Goal: Information Seeking & Learning: Check status

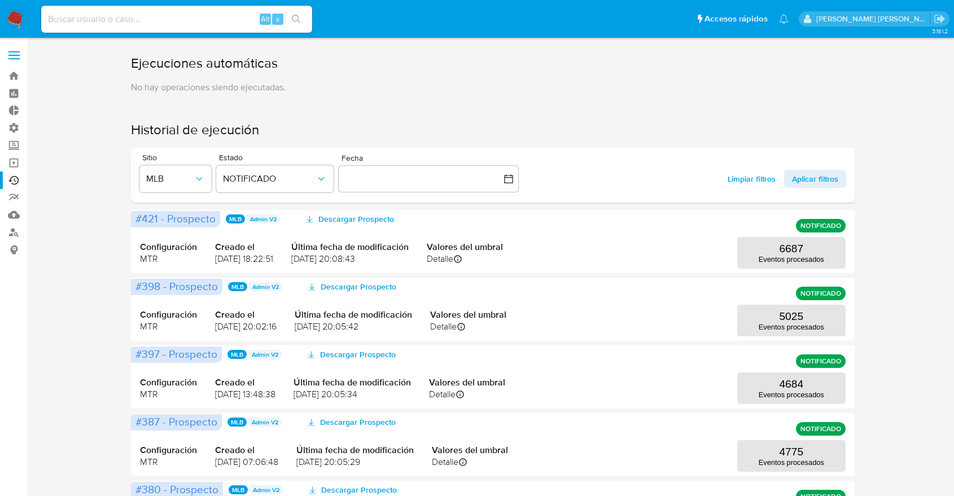
scroll to position [63, 0]
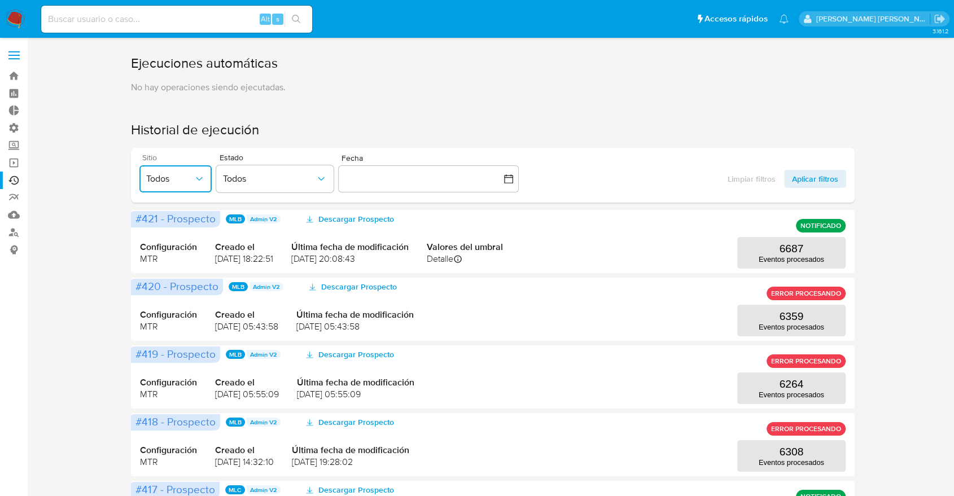
click at [178, 177] on span "Todos" at bounding box center [169, 178] width 47 height 11
click at [178, 180] on span "Todos" at bounding box center [169, 178] width 47 height 11
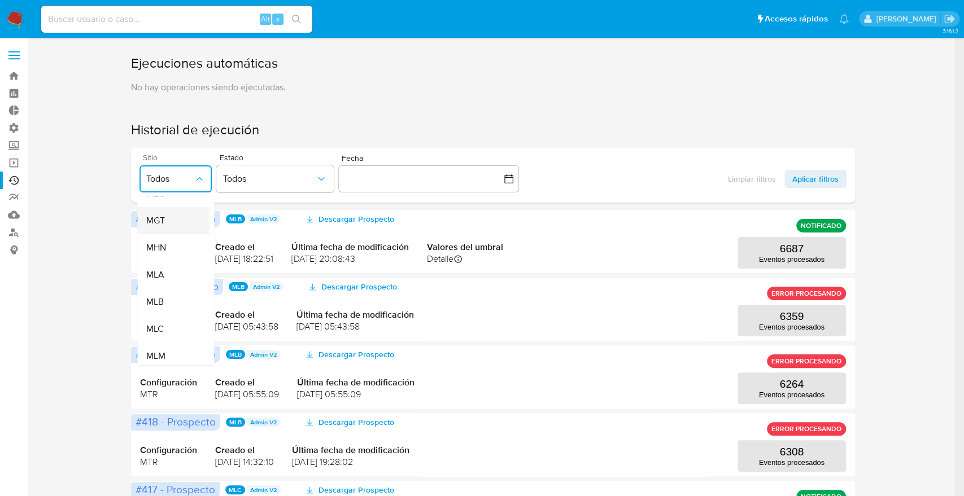
scroll to position [181, 0]
click at [164, 295] on span "MLB" at bounding box center [155, 299] width 17 height 11
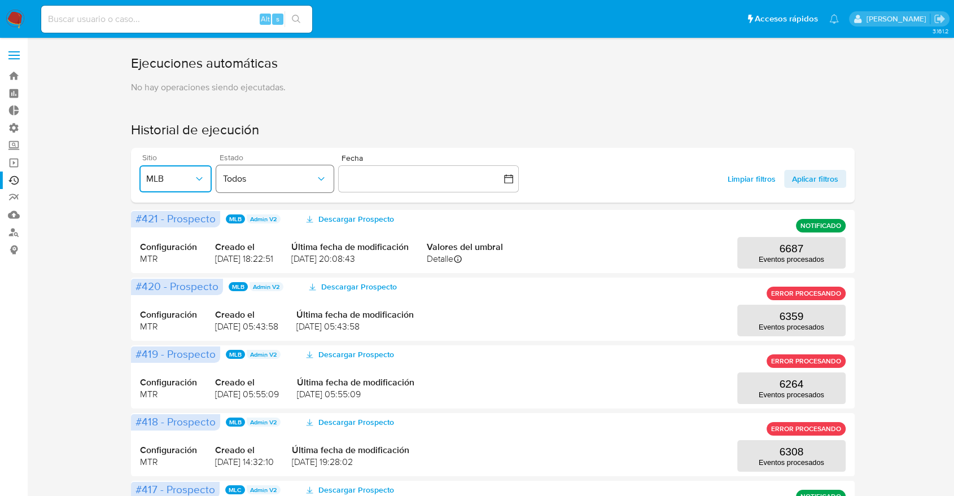
click at [303, 185] on button "Todos" at bounding box center [274, 178] width 117 height 27
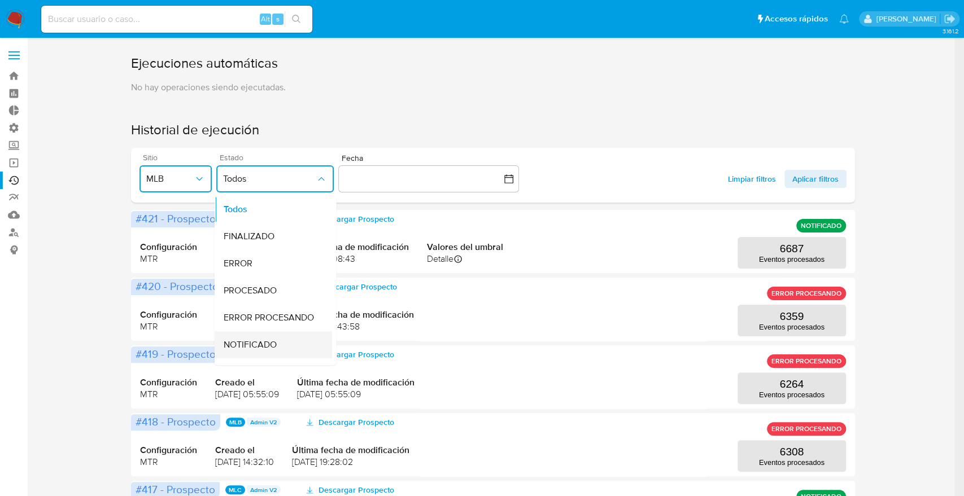
click at [260, 340] on span "NOTIFICADO" at bounding box center [250, 344] width 53 height 11
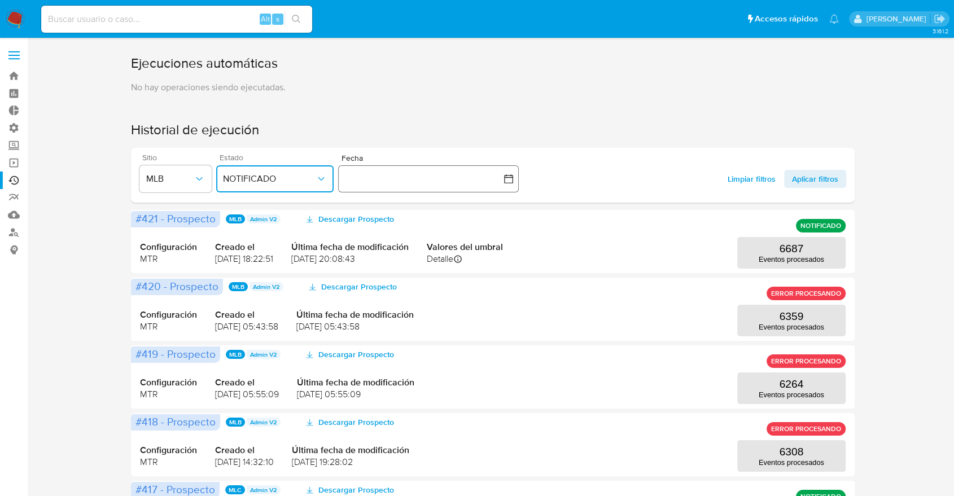
click at [509, 179] on icon "button" at bounding box center [508, 178] width 11 height 11
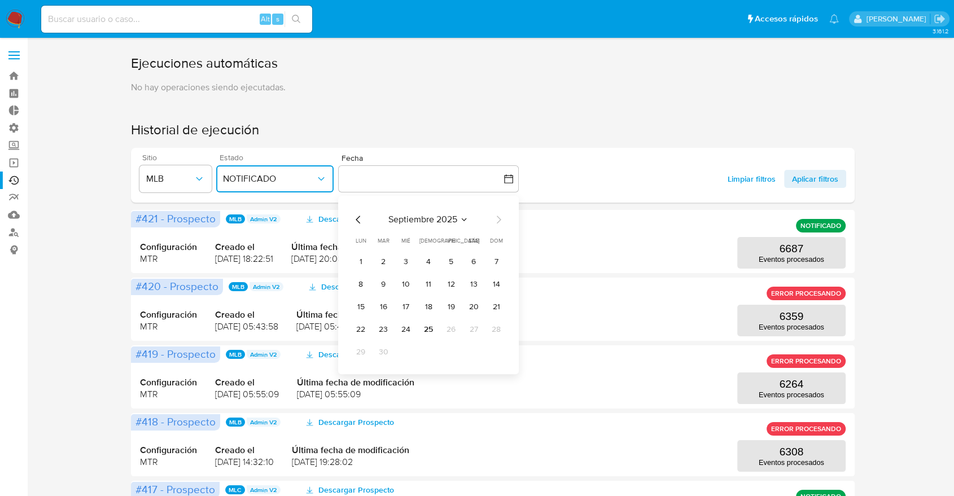
click at [356, 221] on icon "Mes anterior" at bounding box center [359, 220] width 14 height 14
click at [447, 265] on button "1" at bounding box center [451, 262] width 18 height 18
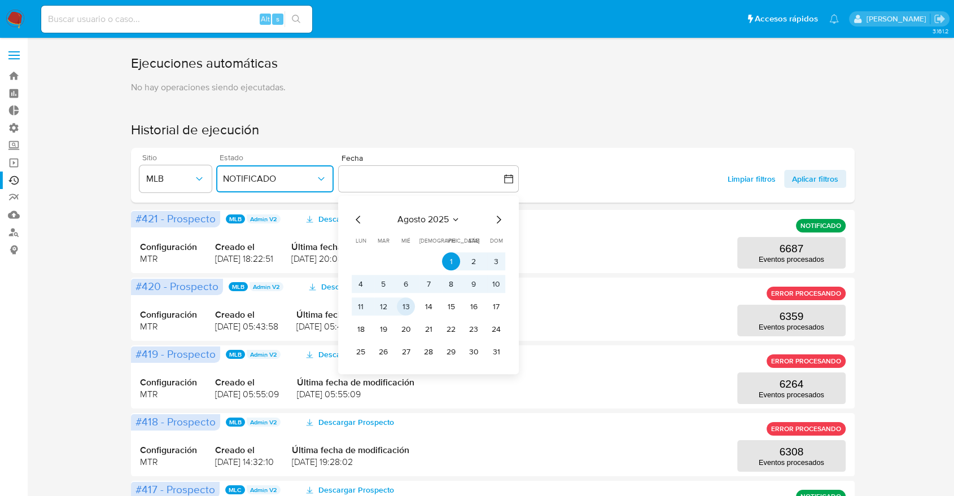
click at [409, 304] on button "13" at bounding box center [406, 307] width 18 height 18
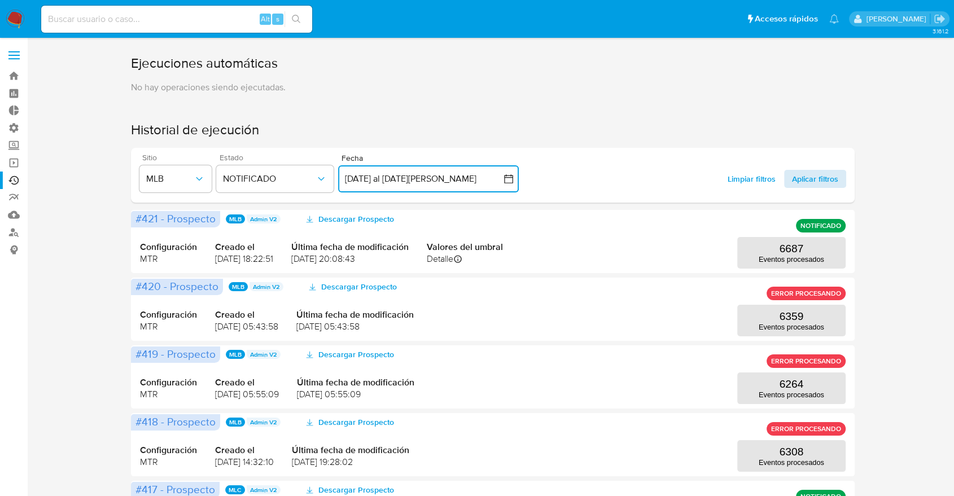
click at [807, 179] on span "Aplicar filtros" at bounding box center [815, 179] width 46 height 18
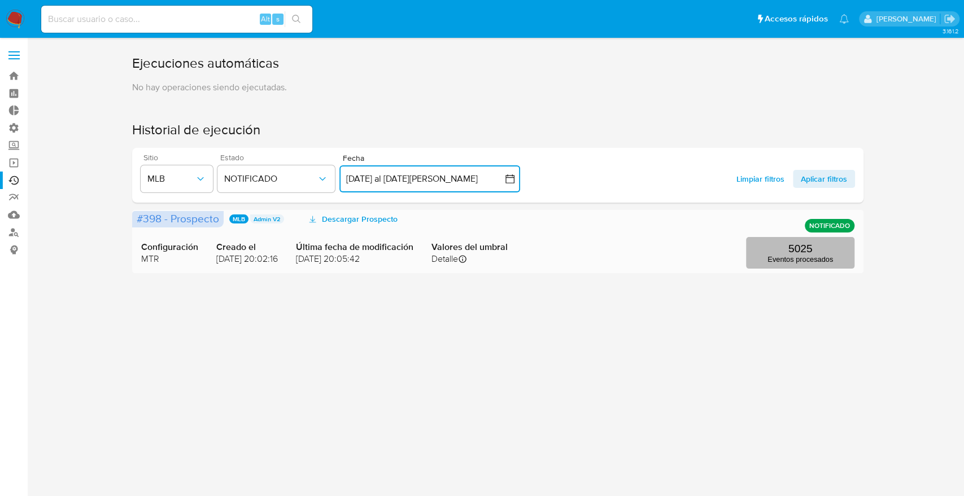
click at [809, 256] on p "Eventos procesados" at bounding box center [799, 259] width 65 height 8
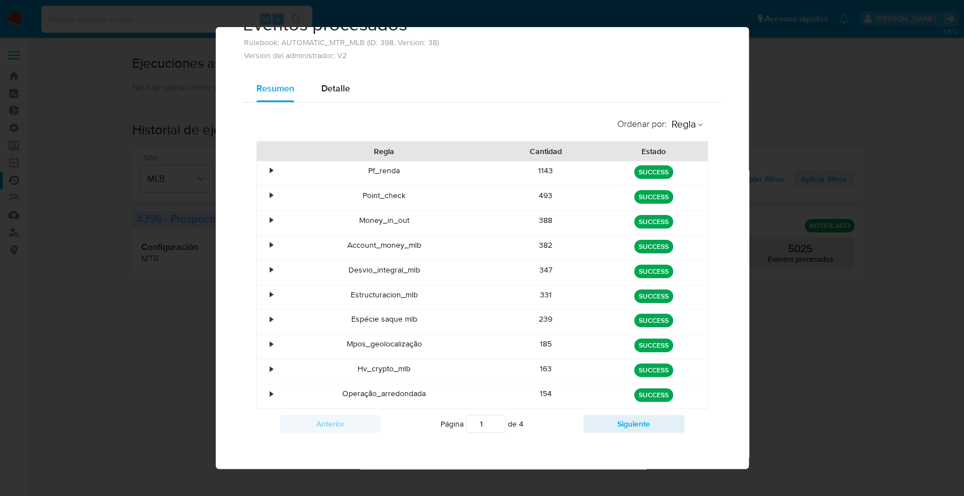
scroll to position [40, 0]
click at [343, 86] on span "Detalle" at bounding box center [335, 87] width 29 height 13
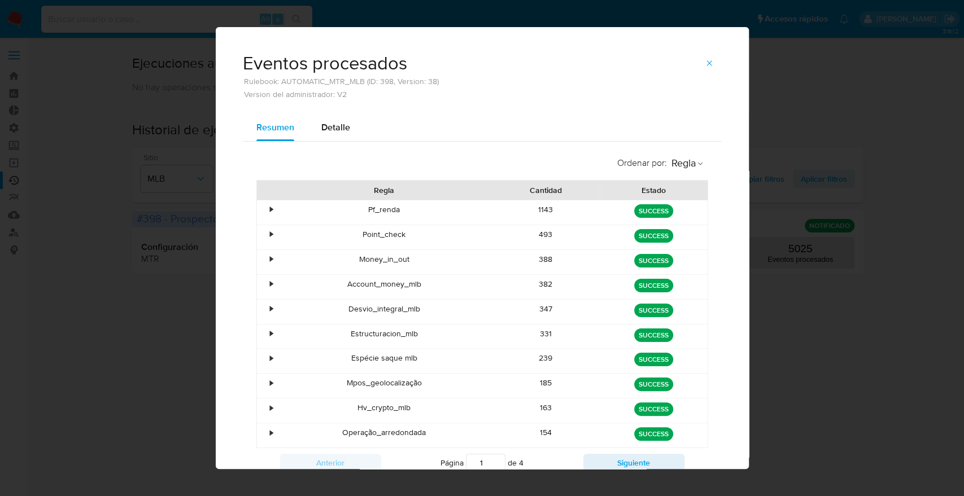
select select "10"
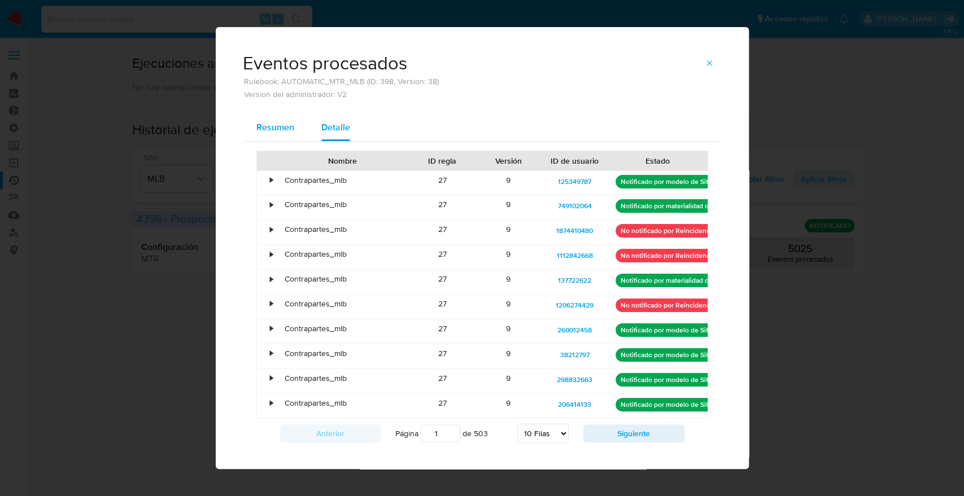
click at [271, 126] on span "Resumen" at bounding box center [275, 127] width 38 height 13
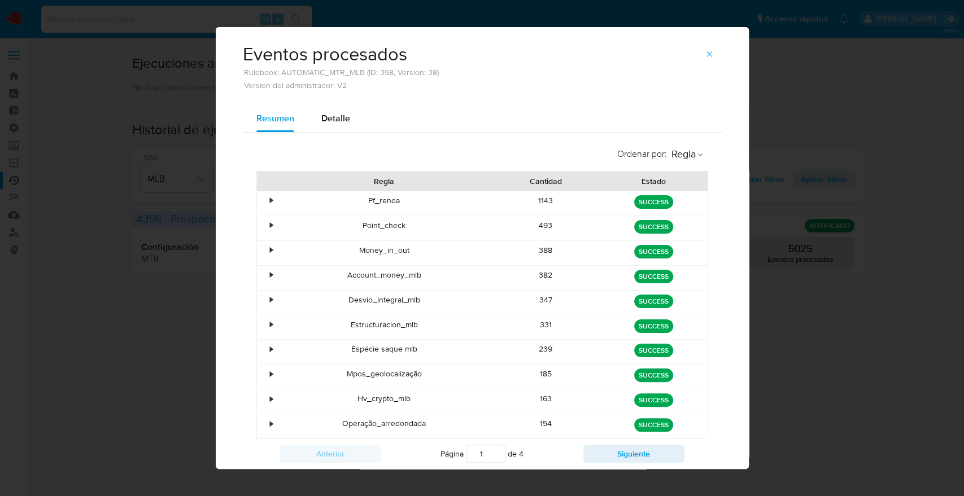
scroll to position [11, 0]
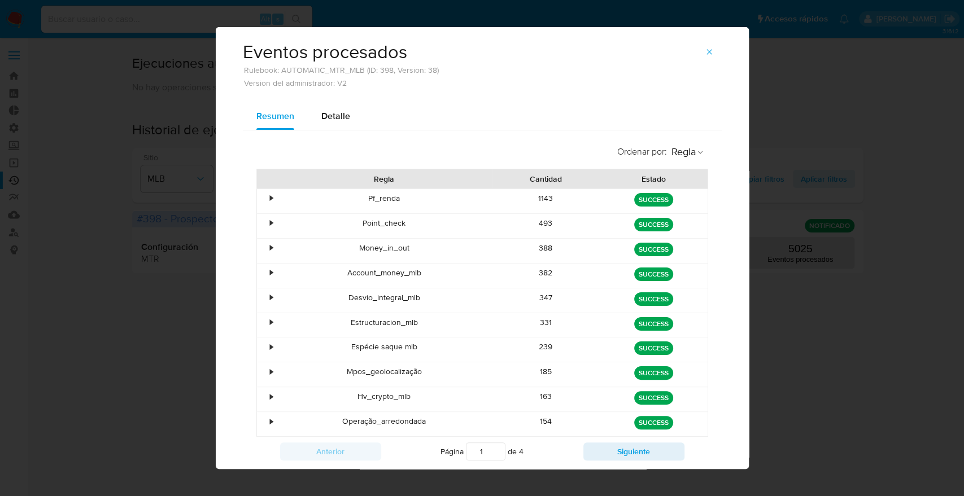
click at [270, 196] on div "•" at bounding box center [271, 198] width 3 height 11
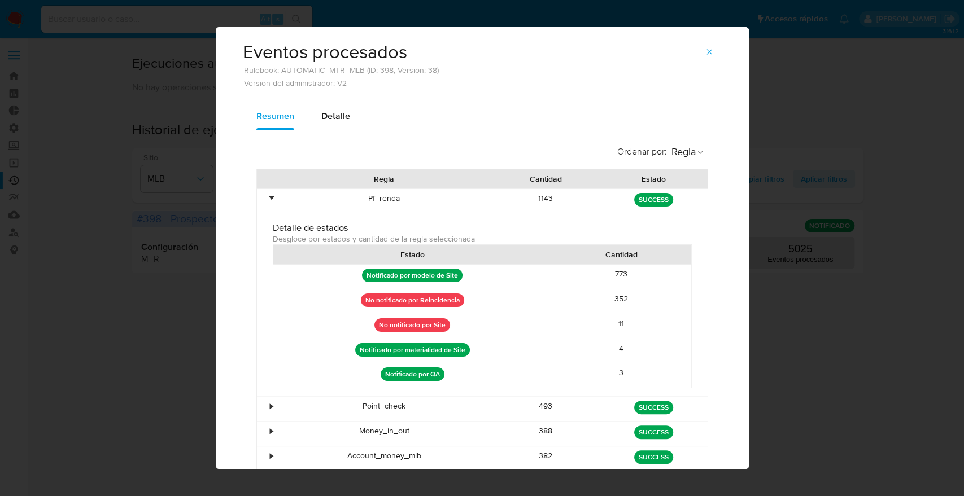
click at [270, 196] on div "•" at bounding box center [271, 198] width 3 height 11
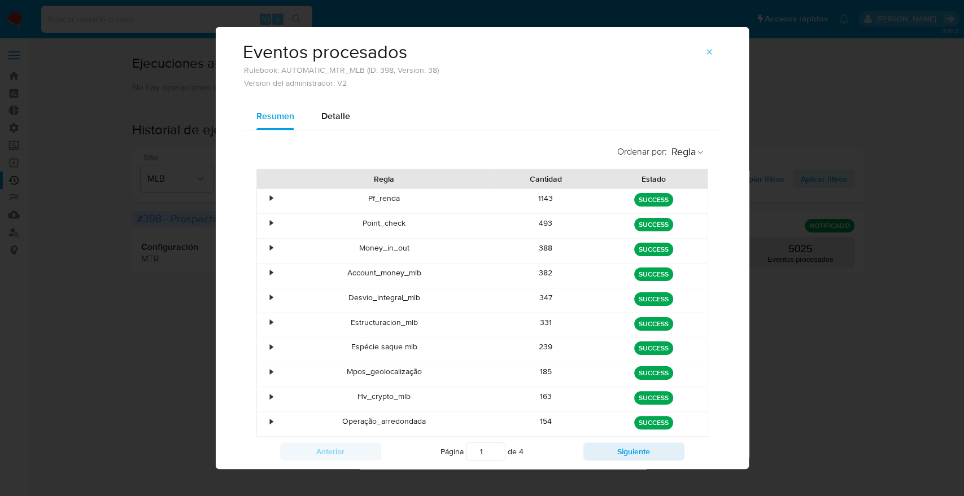
click at [270, 222] on div "•" at bounding box center [271, 223] width 3 height 11
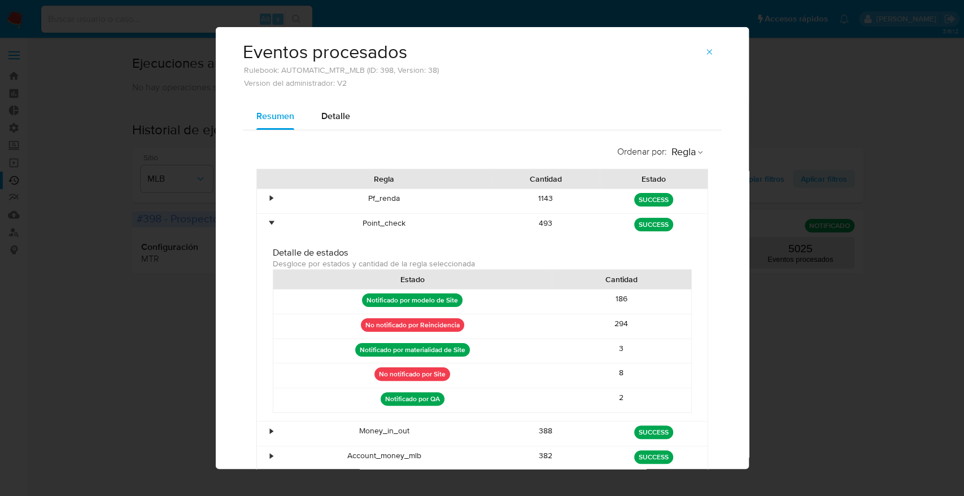
click at [270, 222] on div "•" at bounding box center [271, 223] width 3 height 11
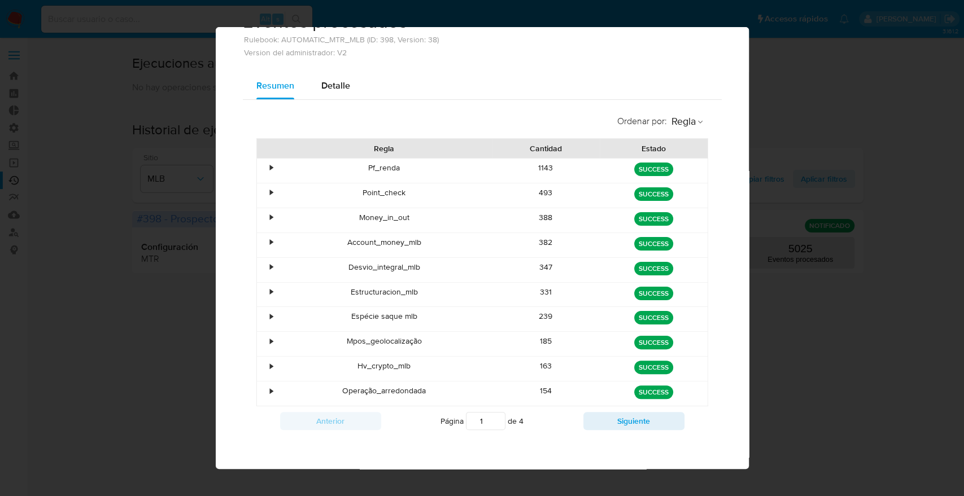
scroll to position [42, 0]
click at [270, 220] on div "•" at bounding box center [271, 217] width 3 height 11
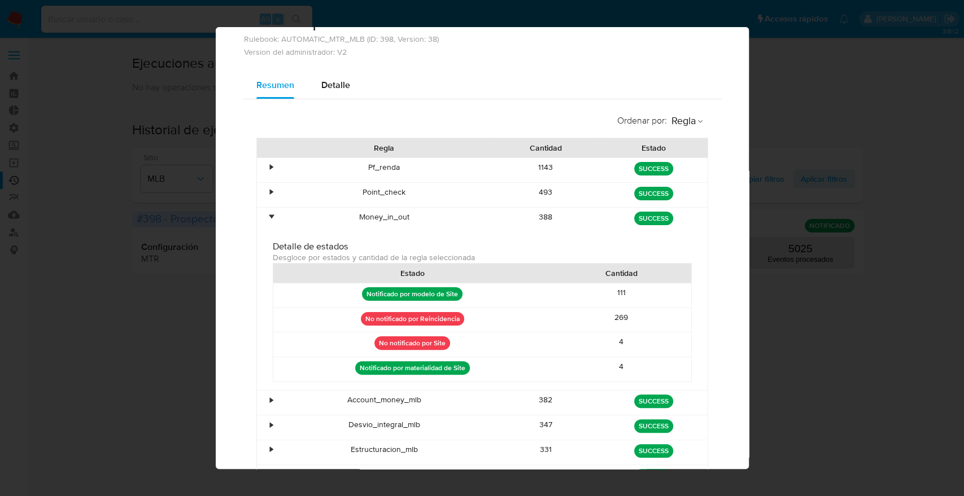
click at [270, 220] on div "•" at bounding box center [271, 217] width 3 height 11
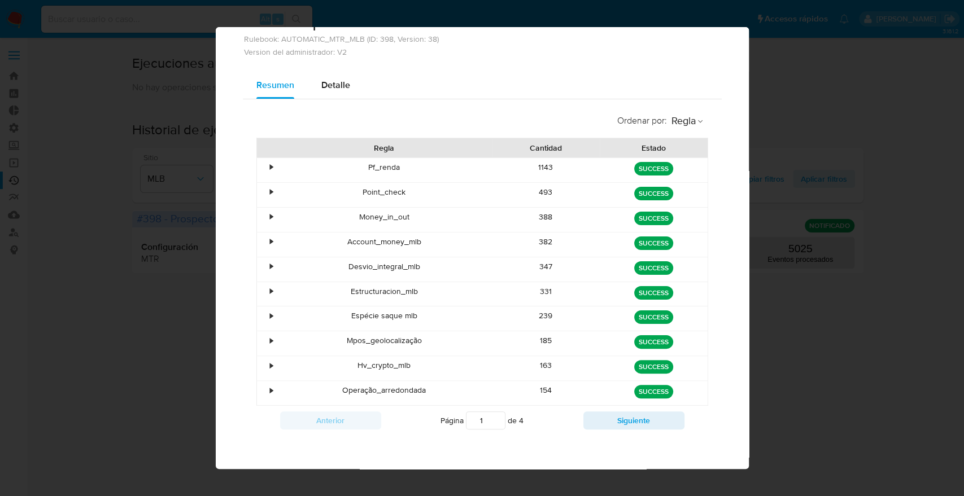
click at [270, 240] on div "•" at bounding box center [271, 242] width 3 height 11
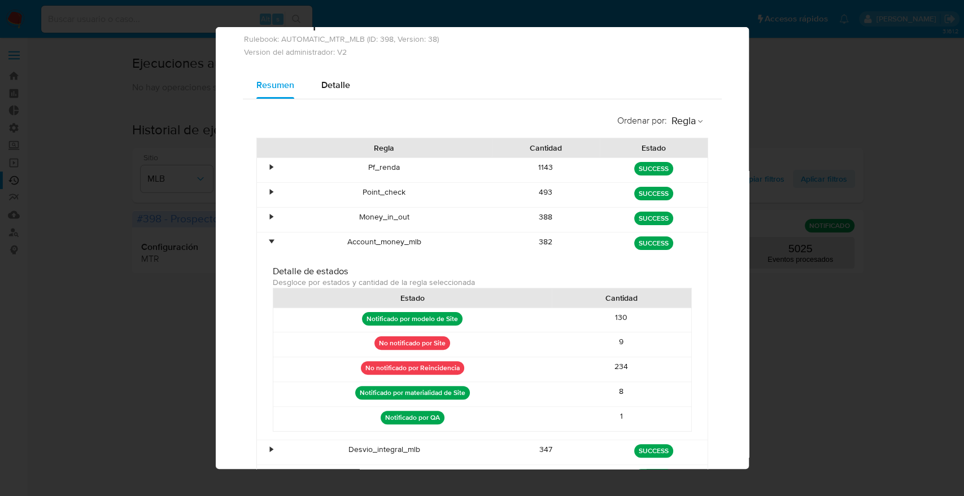
click at [270, 240] on div "•" at bounding box center [271, 242] width 3 height 11
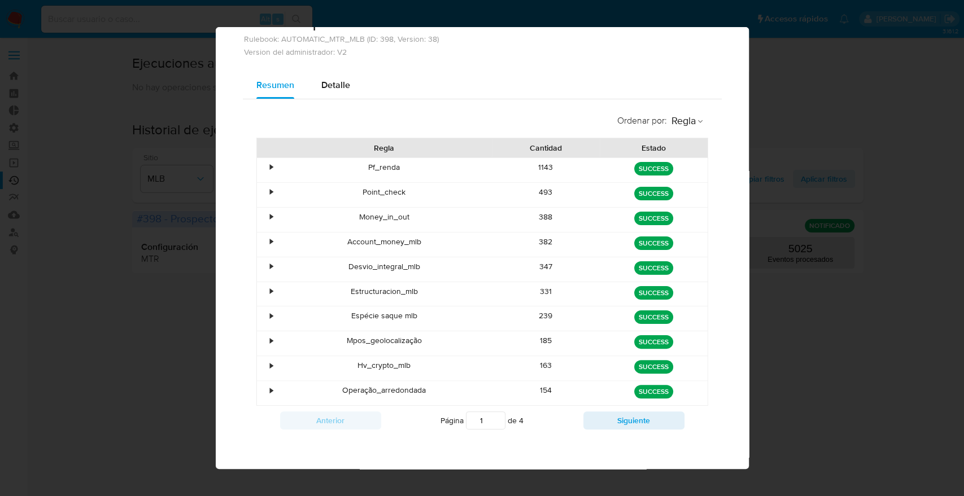
click at [270, 268] on div "•" at bounding box center [271, 266] width 3 height 11
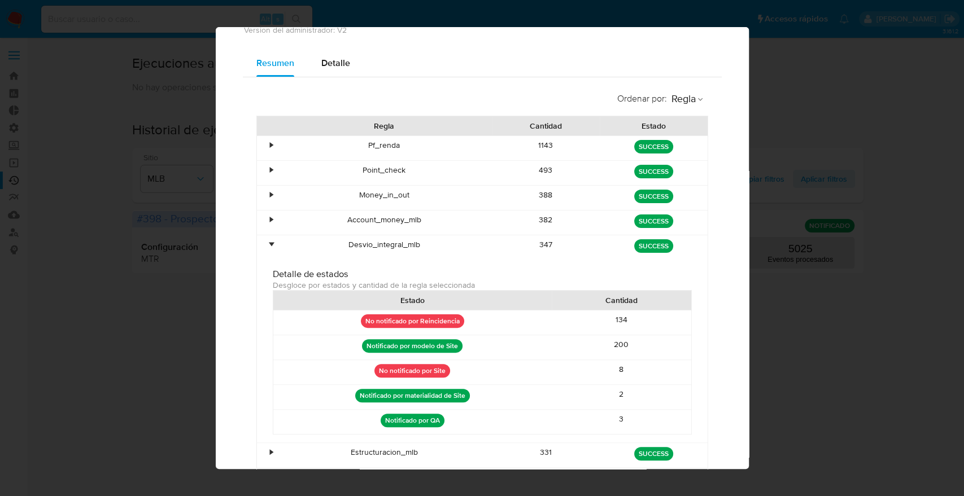
scroll to position [68, 0]
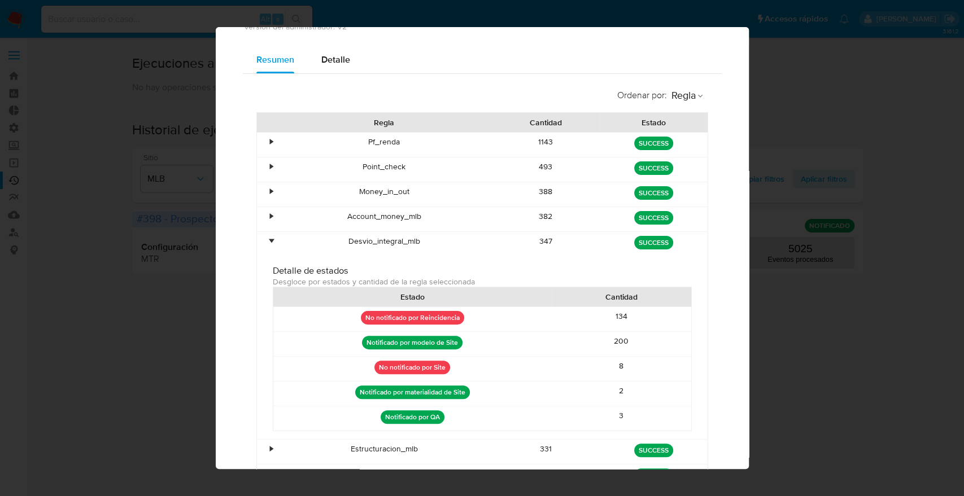
click at [270, 241] on div "•" at bounding box center [271, 241] width 3 height 11
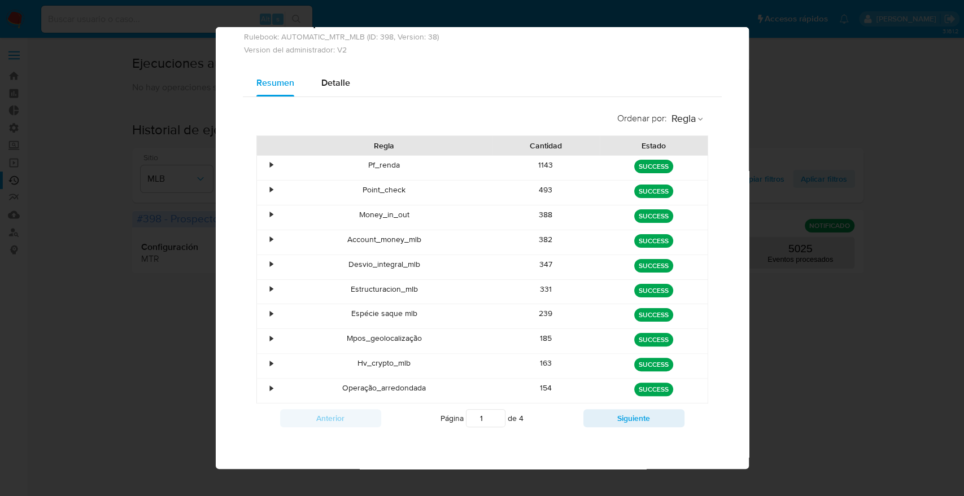
scroll to position [42, 0]
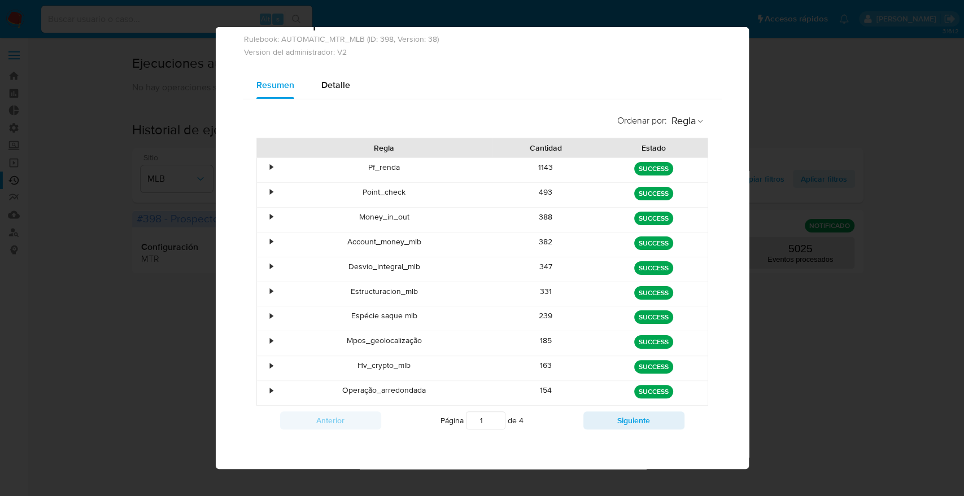
click at [270, 292] on div "•" at bounding box center [271, 291] width 3 height 11
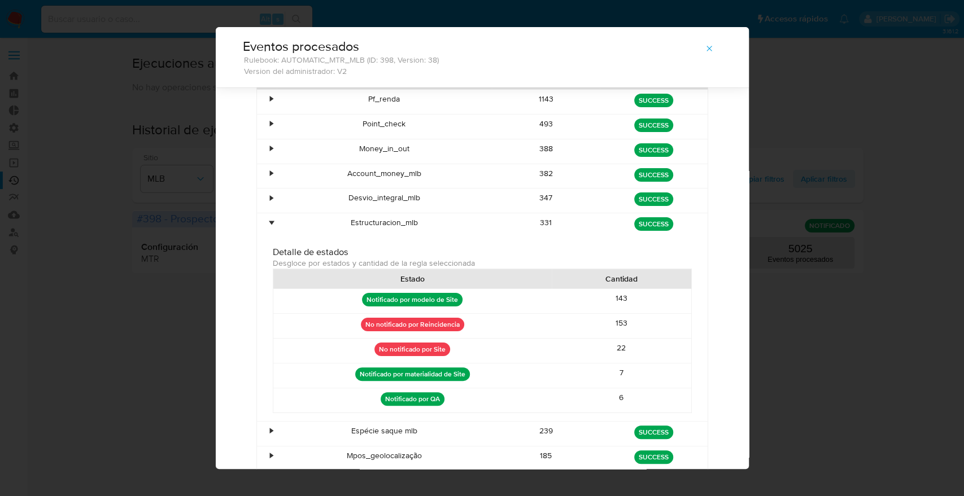
scroll to position [86, 0]
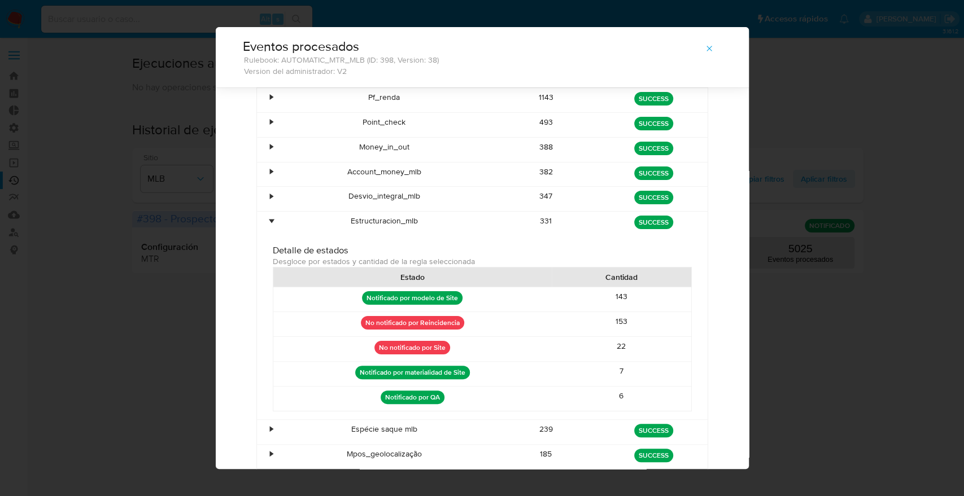
click at [270, 224] on div "•" at bounding box center [271, 221] width 3 height 11
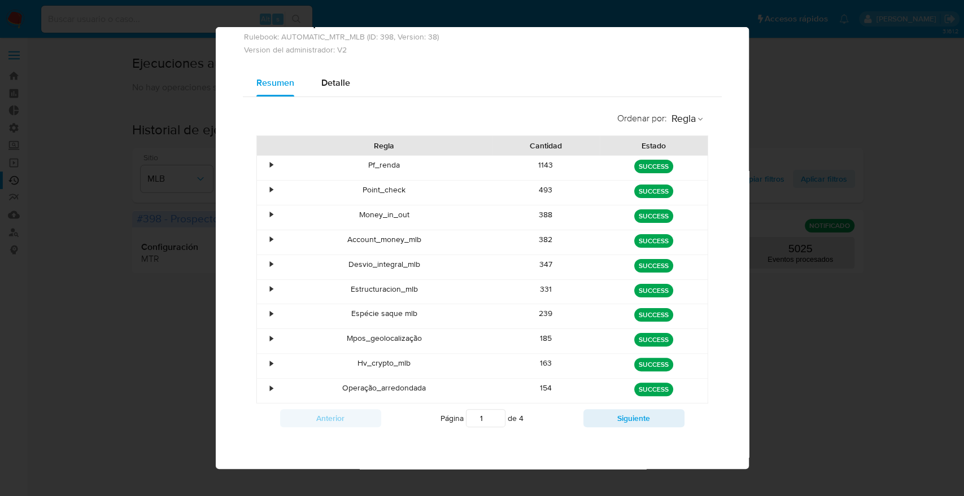
scroll to position [42, 0]
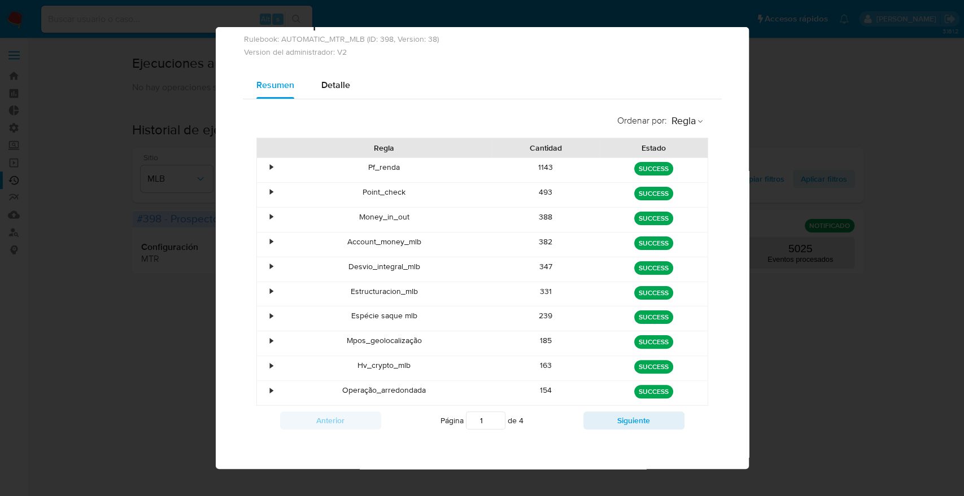
click at [264, 315] on div "•" at bounding box center [267, 319] width 20 height 24
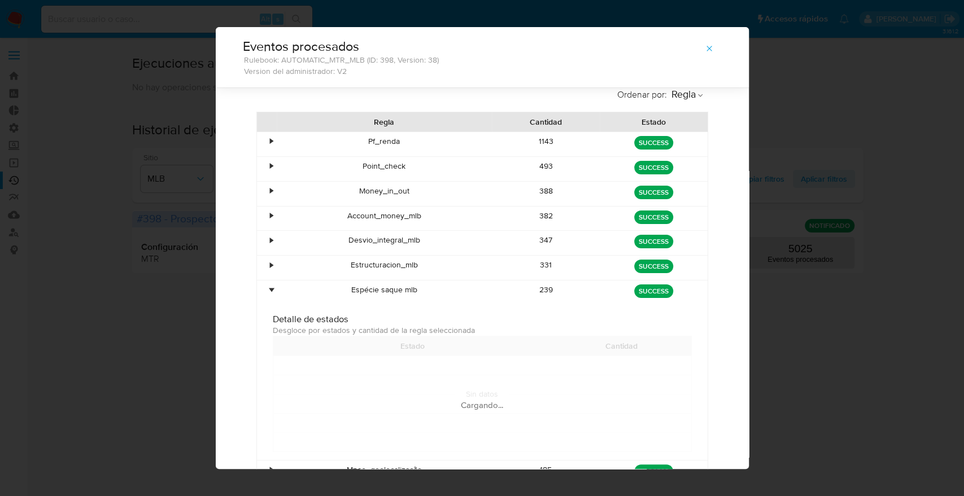
scroll to position [86, 0]
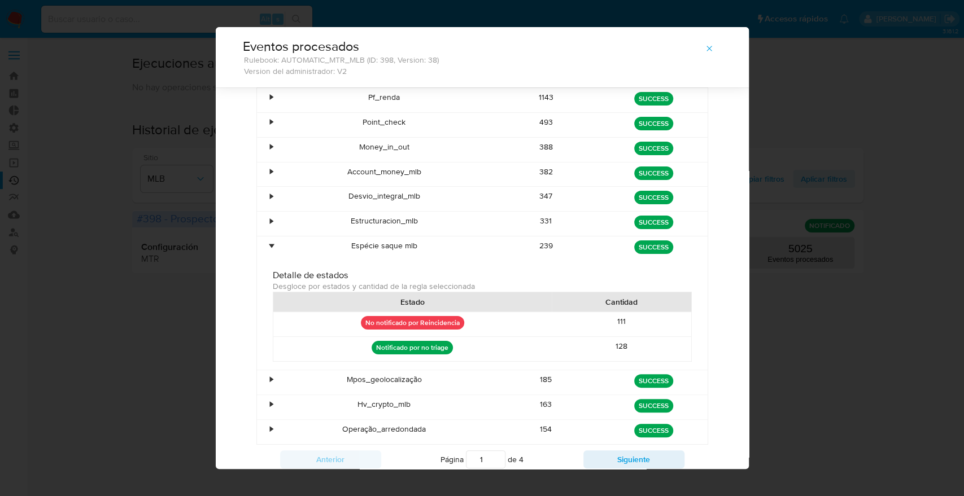
click at [262, 247] on div "•" at bounding box center [267, 249] width 20 height 24
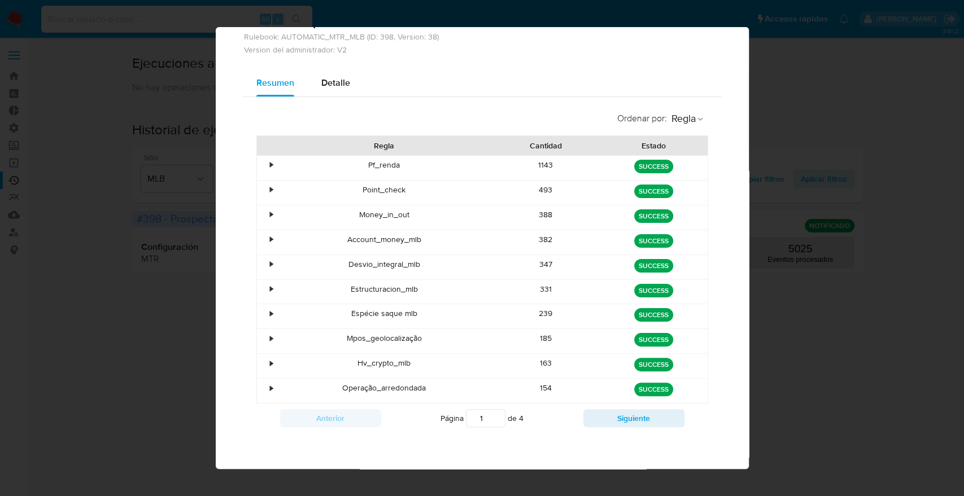
scroll to position [42, 0]
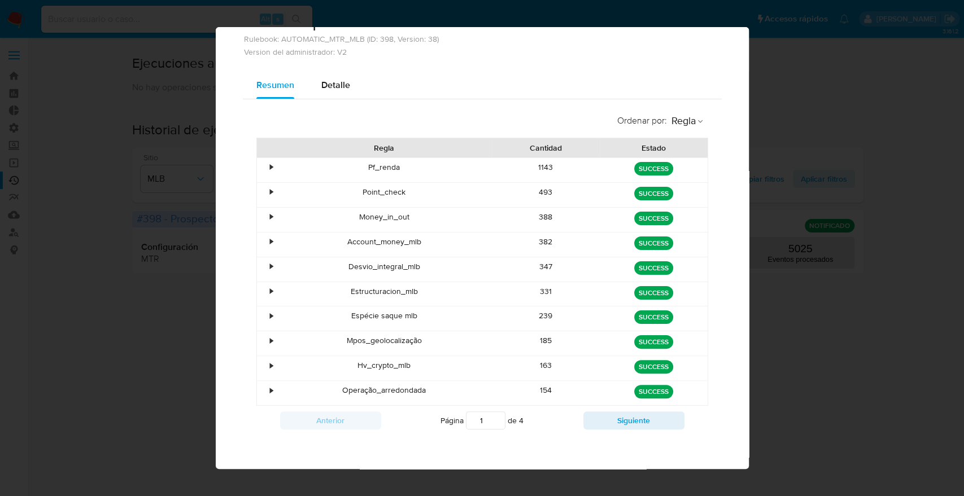
click at [270, 337] on div "•" at bounding box center [271, 340] width 3 height 11
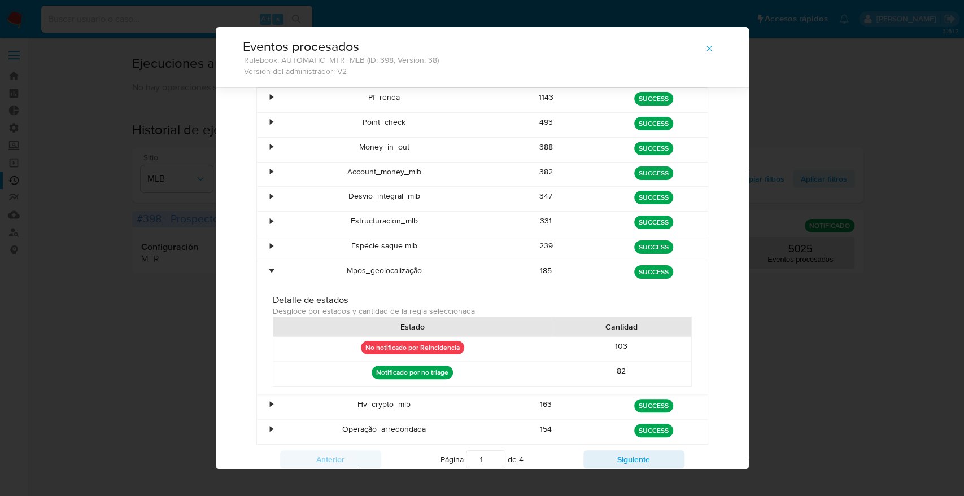
click at [263, 268] on div "•" at bounding box center [267, 273] width 20 height 24
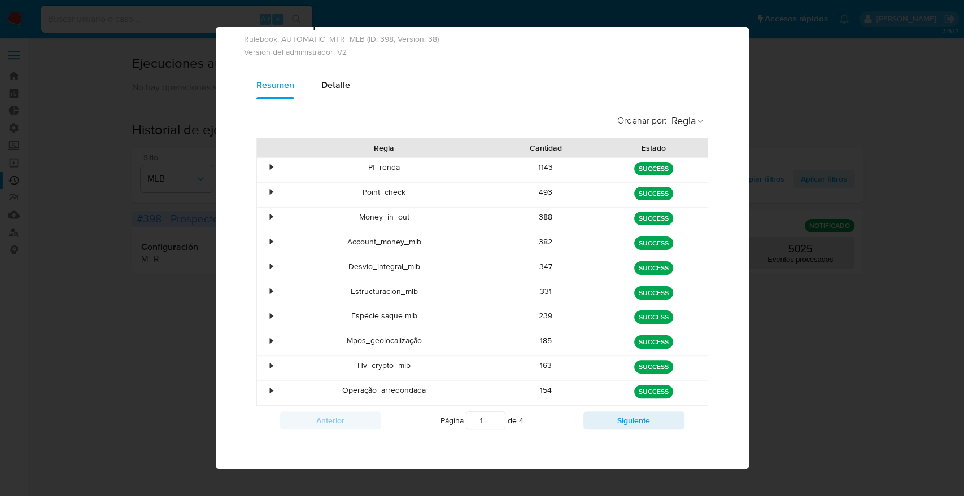
click at [270, 386] on div "•" at bounding box center [271, 390] width 3 height 11
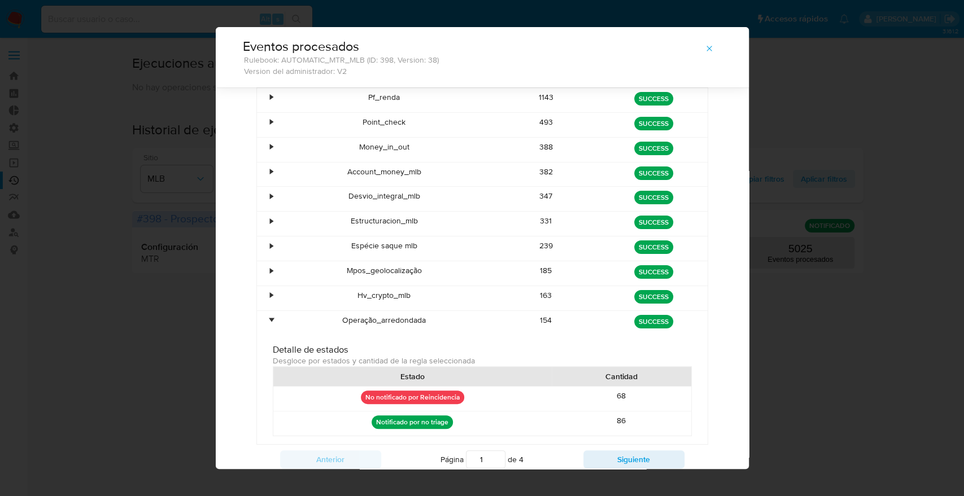
scroll to position [125, 0]
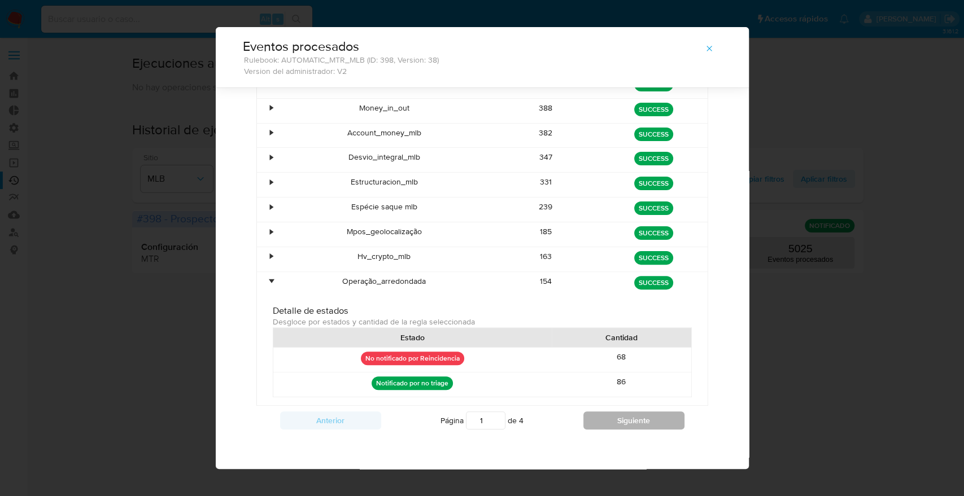
click at [625, 419] on button "Siguiente" at bounding box center [633, 421] width 101 height 18
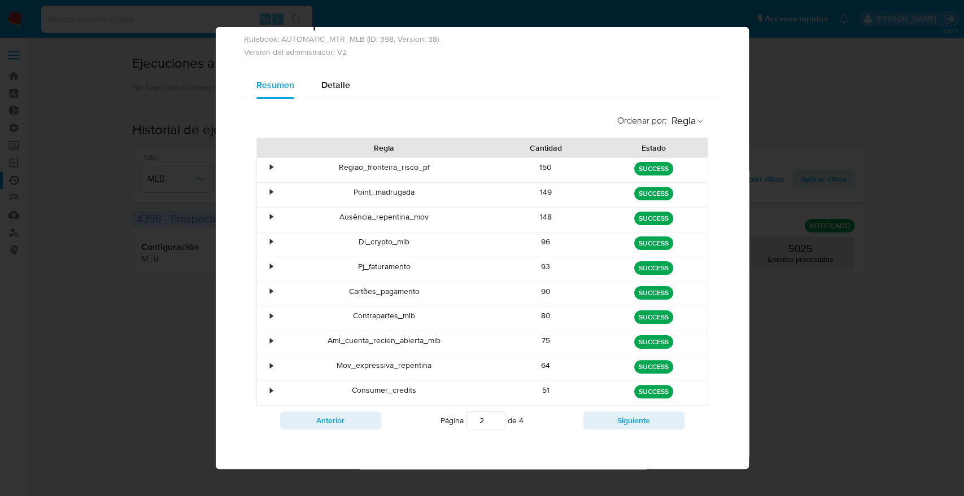
click at [270, 168] on div "•" at bounding box center [271, 167] width 3 height 11
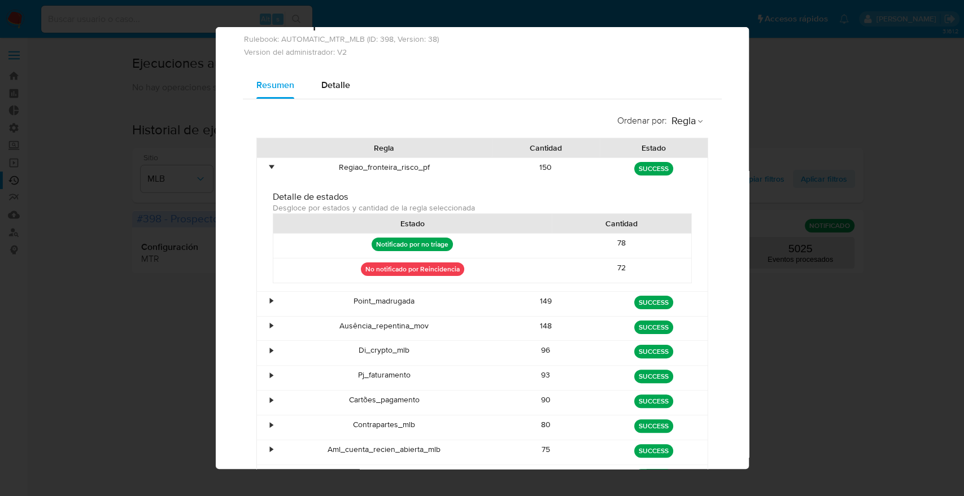
click at [270, 168] on div "•" at bounding box center [271, 167] width 3 height 11
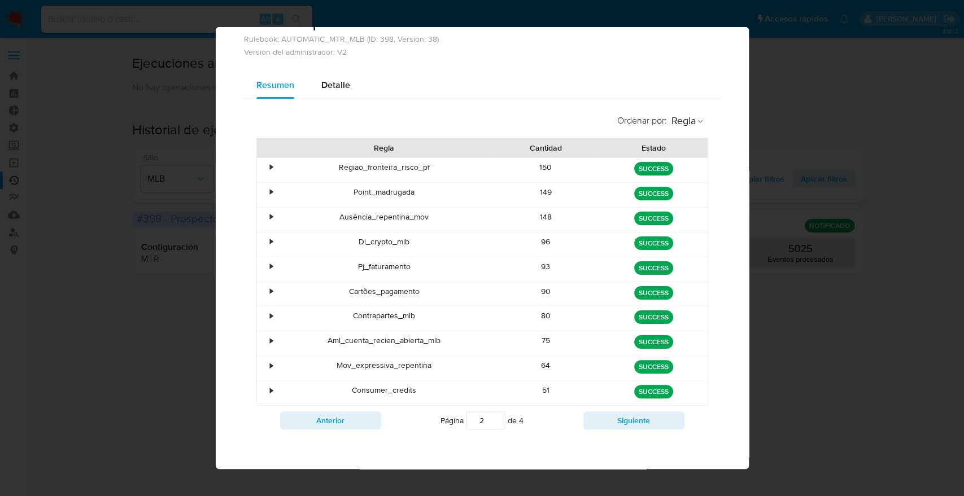
click at [270, 187] on div "•" at bounding box center [271, 192] width 3 height 11
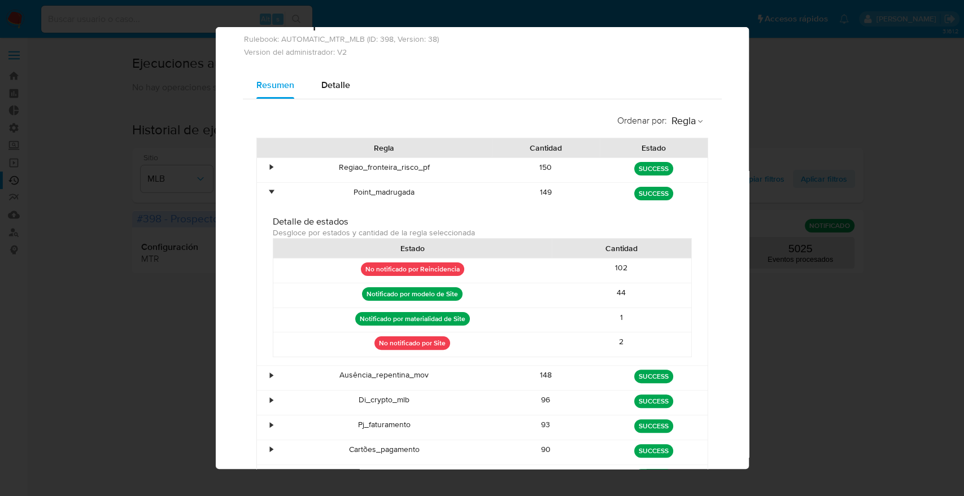
click at [270, 191] on div "•" at bounding box center [271, 192] width 3 height 11
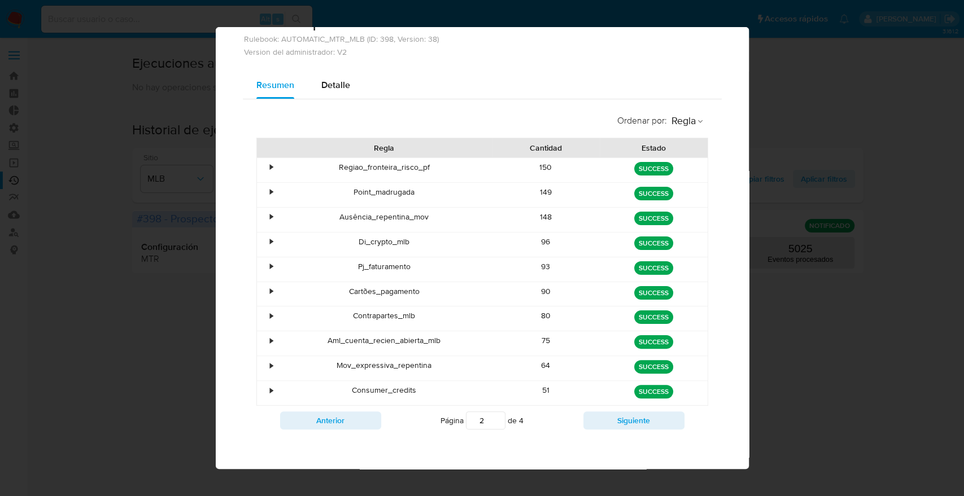
click at [268, 218] on div "•" at bounding box center [267, 220] width 20 height 24
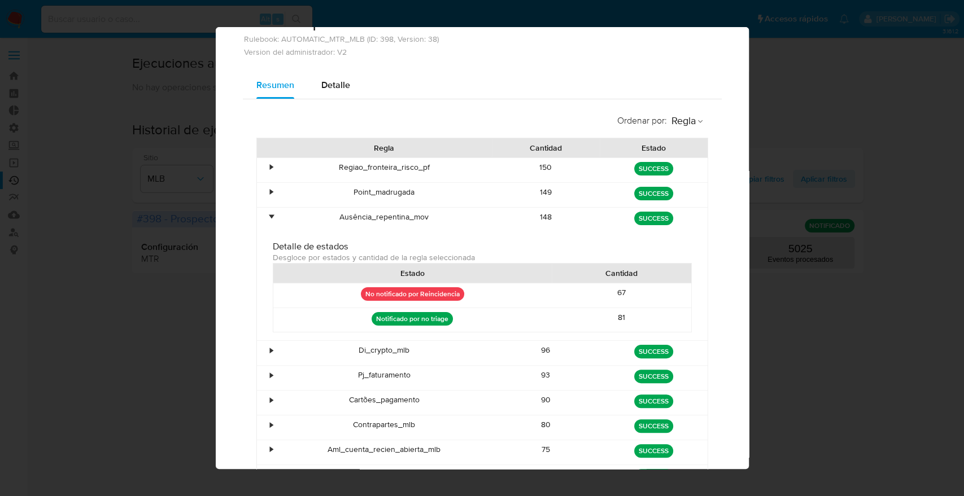
click at [268, 218] on div "•" at bounding box center [267, 220] width 20 height 24
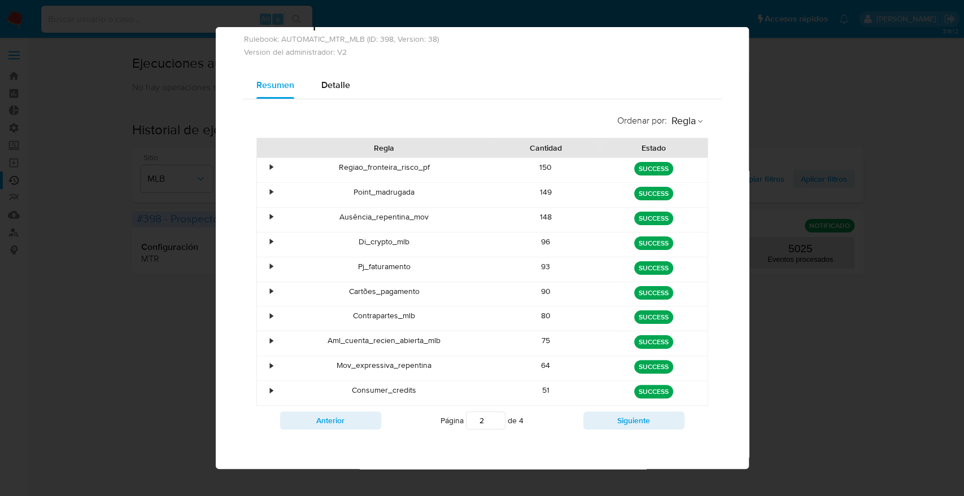
click at [270, 242] on div "•" at bounding box center [271, 242] width 3 height 11
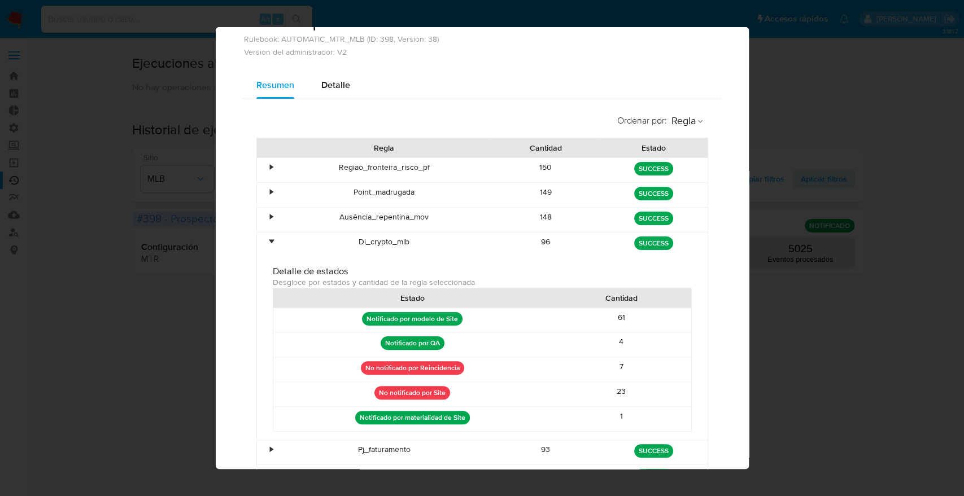
drag, startPoint x: 264, startPoint y: 242, endPoint x: 231, endPoint y: 237, distance: 33.1
click at [231, 237] on div "Resumen Detalle Ordenar por : [PERSON_NAME] Cantidad Estado • Regiao_fronteira_…" at bounding box center [482, 363] width 533 height 583
click at [277, 240] on div "Di_crypto_mlb" at bounding box center [385, 245] width 216 height 24
click at [270, 238] on div "•" at bounding box center [271, 242] width 3 height 11
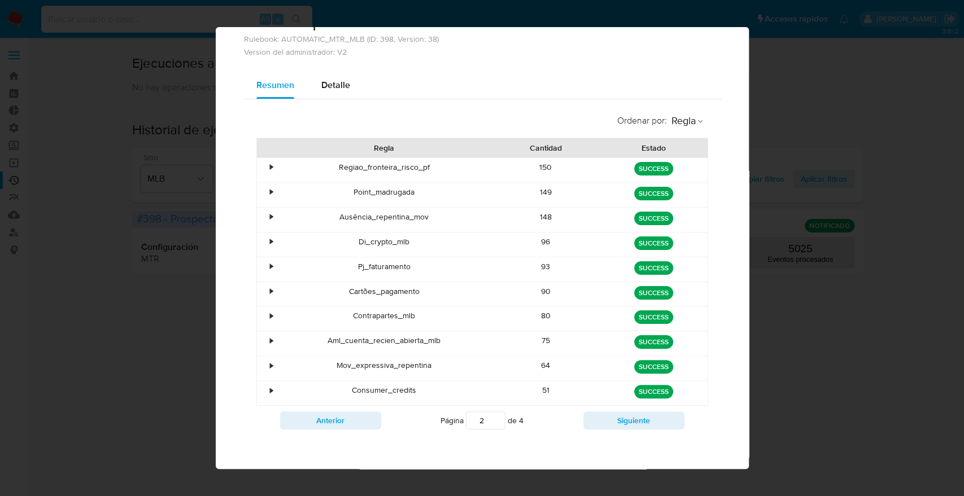
click at [270, 261] on div "•" at bounding box center [271, 266] width 3 height 11
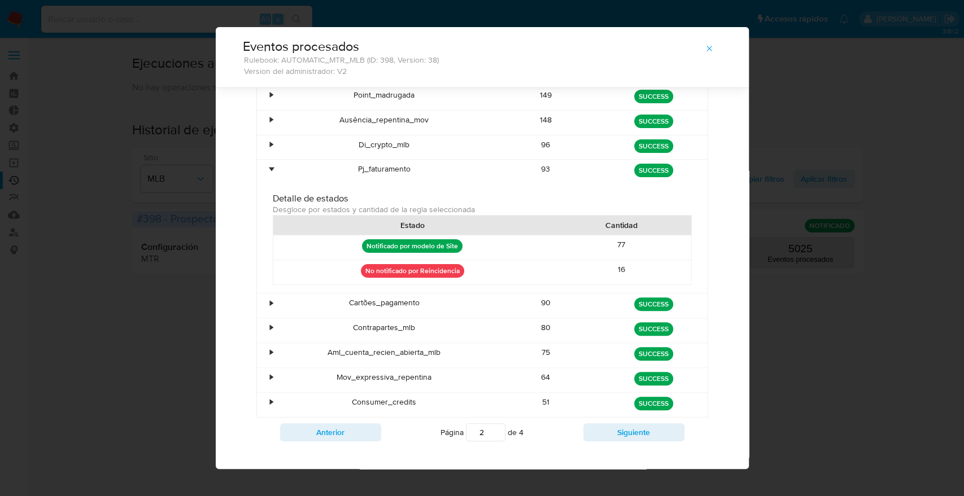
scroll to position [118, 0]
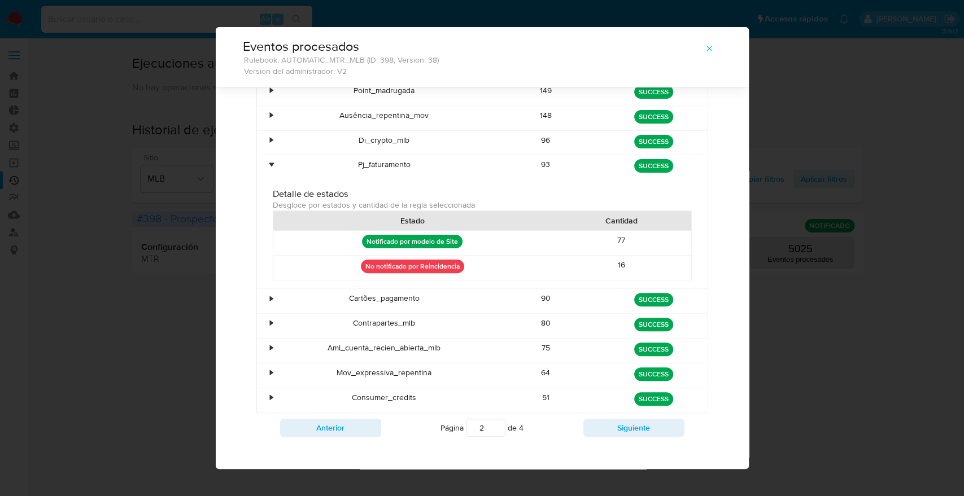
click at [262, 295] on div "•" at bounding box center [267, 301] width 20 height 24
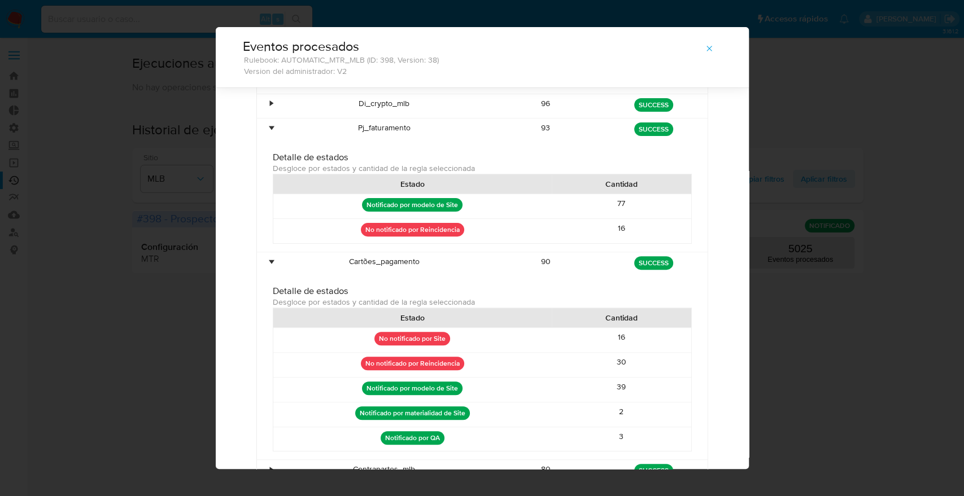
scroll to position [156, 0]
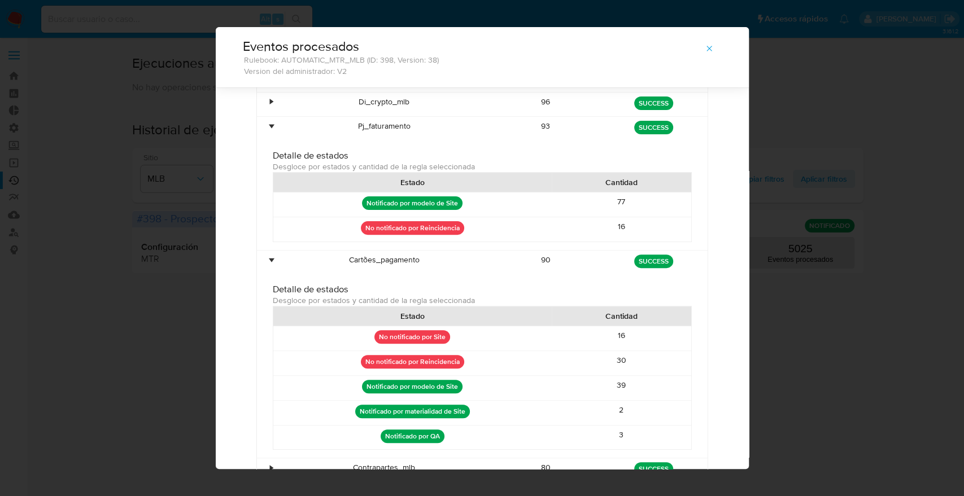
click at [270, 259] on div "•" at bounding box center [271, 260] width 3 height 11
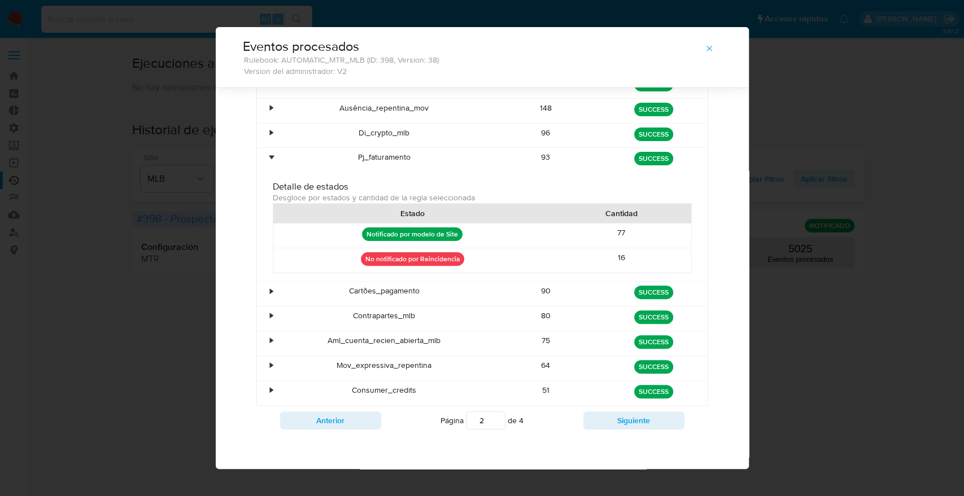
click at [264, 292] on div "•" at bounding box center [267, 294] width 20 height 24
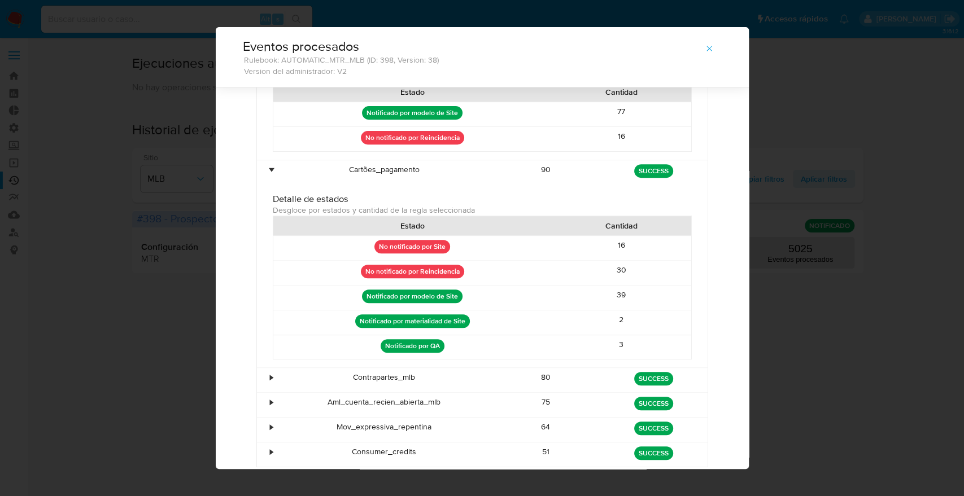
scroll to position [247, 0]
click at [270, 165] on div "•" at bounding box center [271, 169] width 3 height 11
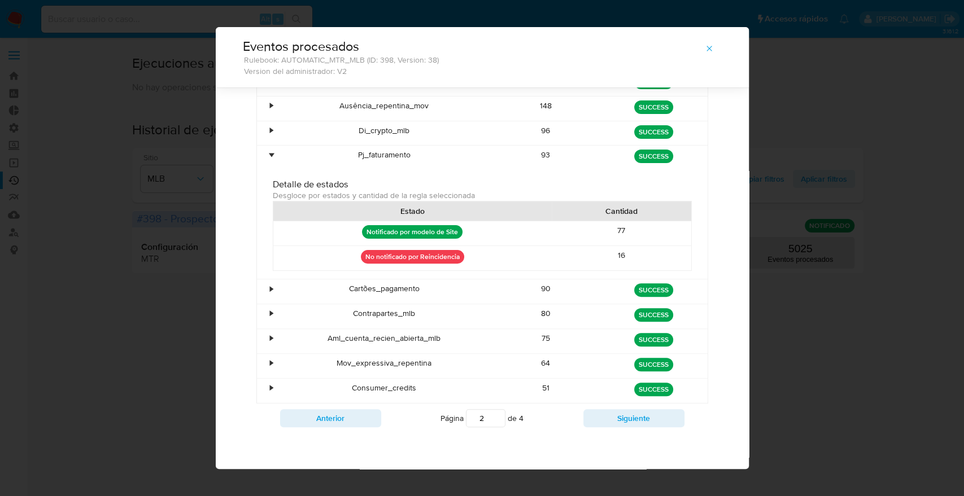
scroll to position [125, 0]
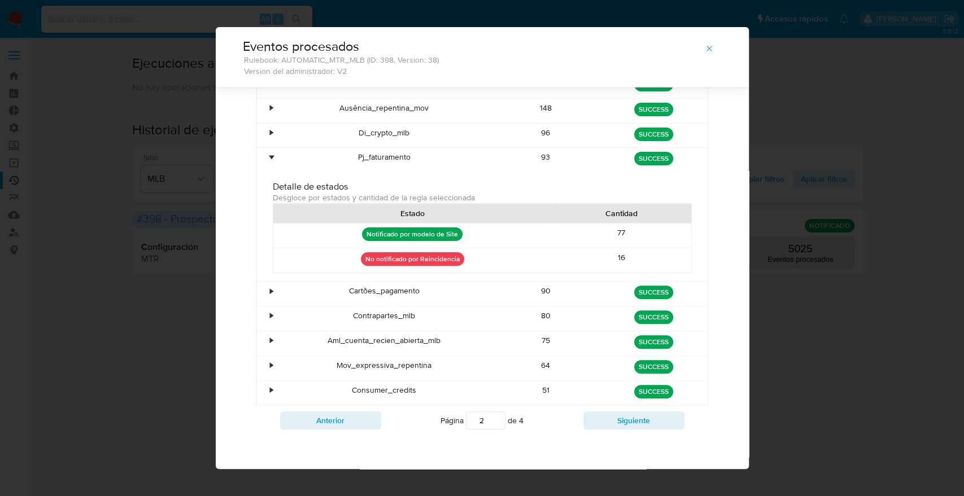
click at [270, 315] on div "•" at bounding box center [271, 315] width 3 height 11
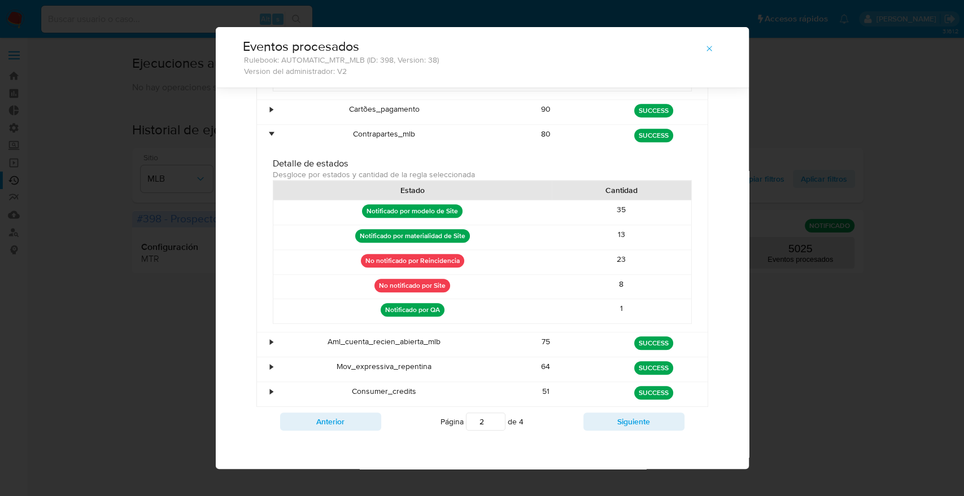
scroll to position [307, 0]
click at [270, 391] on div "•" at bounding box center [271, 391] width 3 height 11
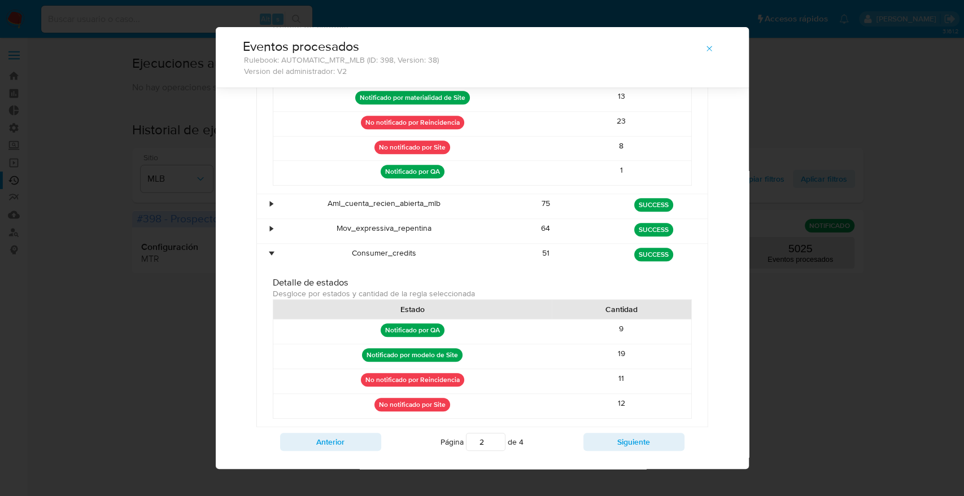
scroll to position [465, 0]
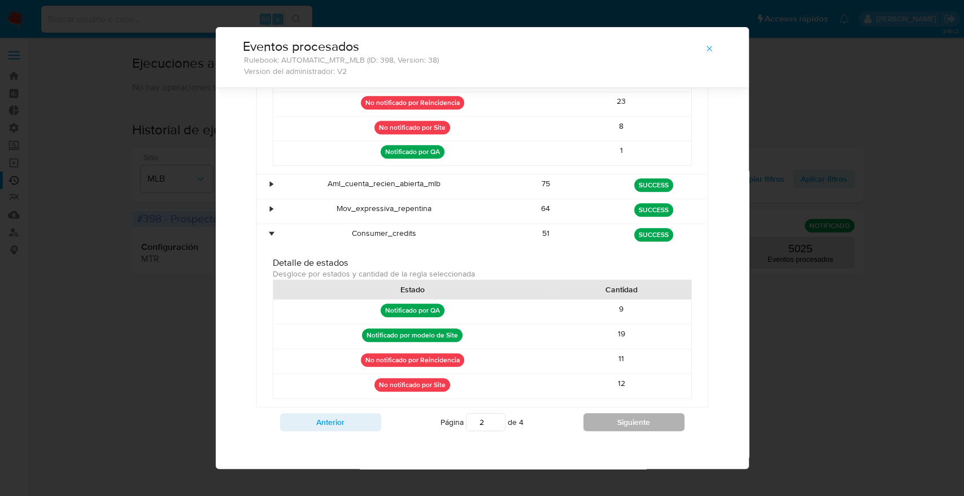
click at [624, 421] on button "Siguiente" at bounding box center [633, 422] width 101 height 18
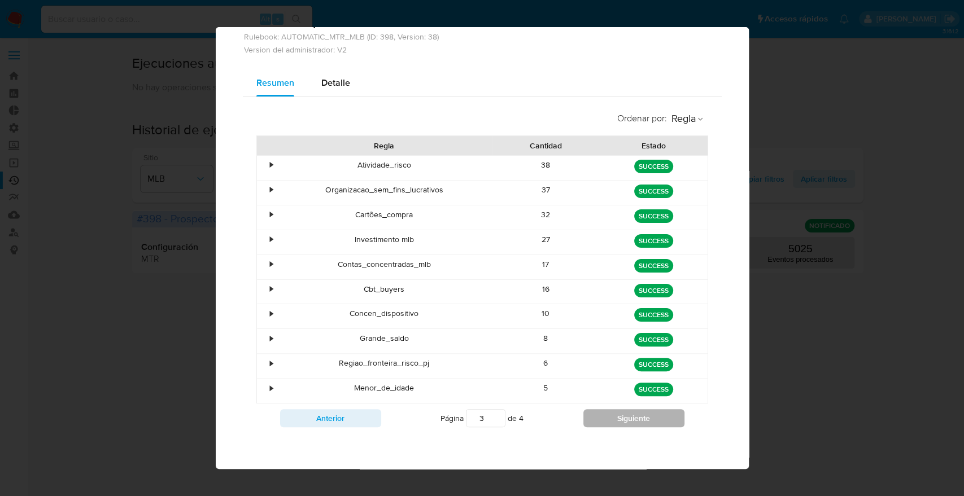
scroll to position [42, 0]
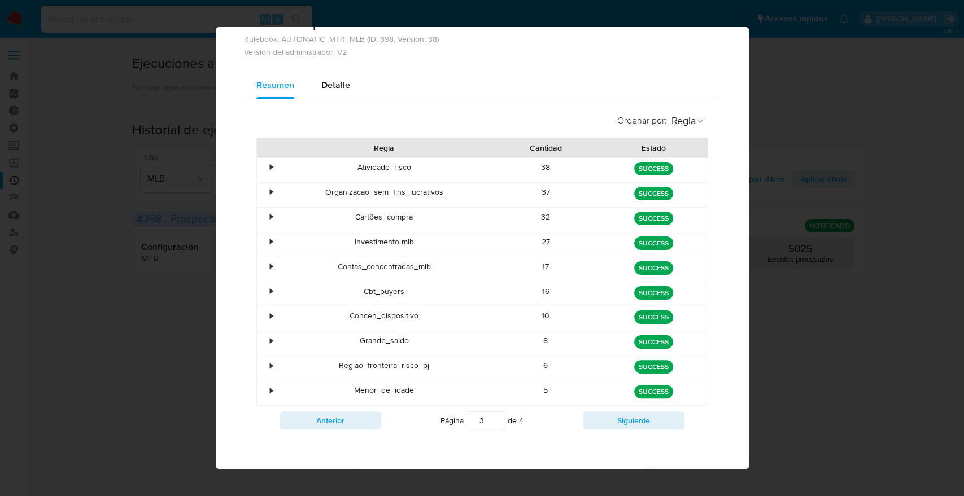
click at [268, 168] on div "•" at bounding box center [267, 170] width 20 height 24
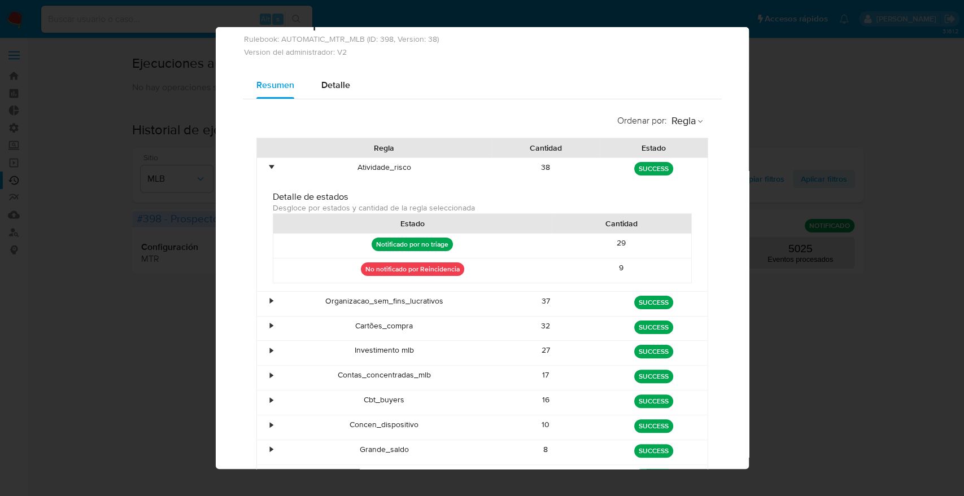
click at [270, 168] on div "•" at bounding box center [271, 167] width 3 height 11
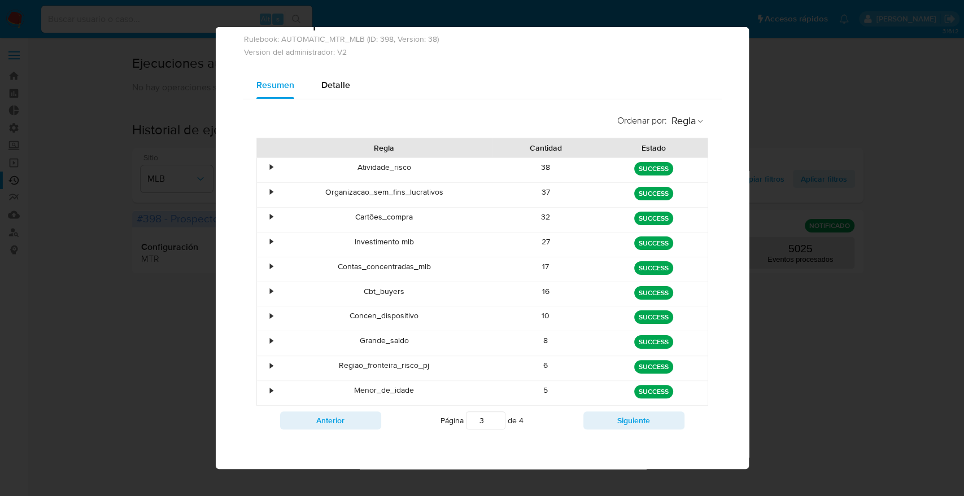
click at [270, 192] on div "•" at bounding box center [271, 192] width 3 height 11
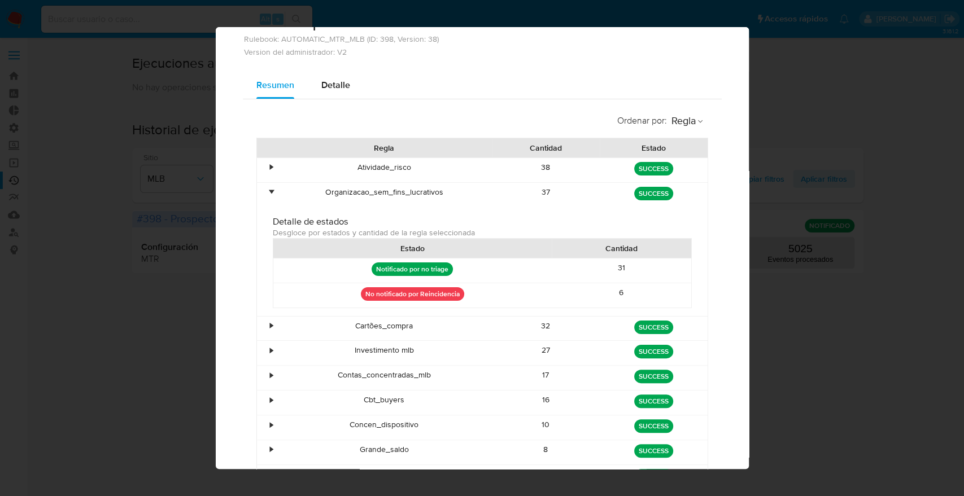
click at [270, 192] on div "•" at bounding box center [271, 192] width 3 height 11
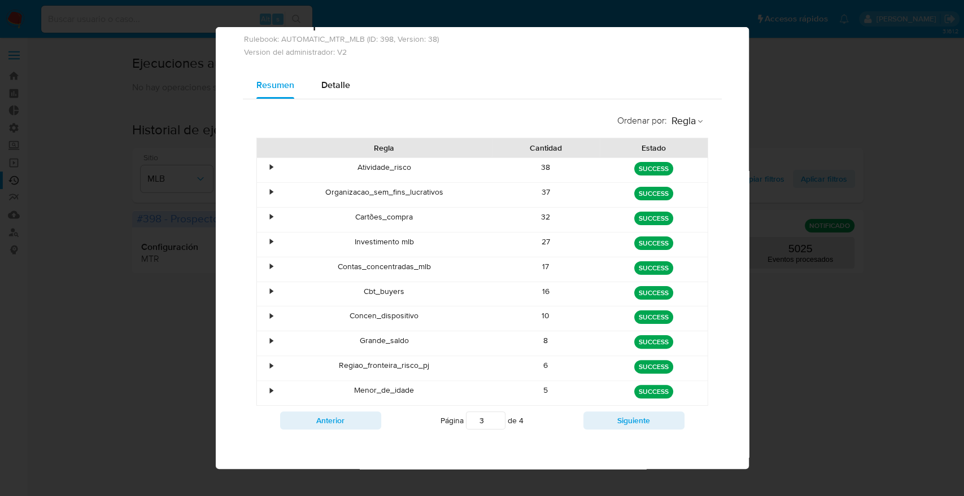
click at [270, 220] on div "•" at bounding box center [271, 217] width 3 height 11
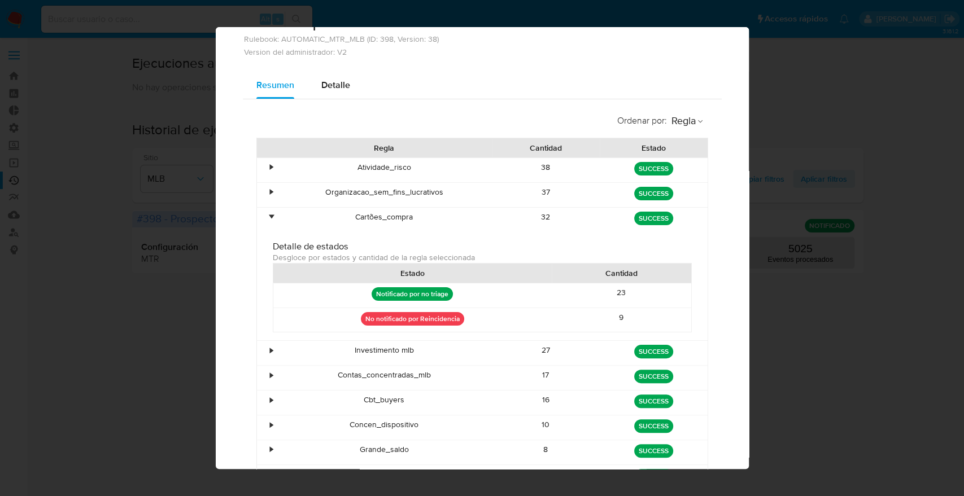
click at [270, 220] on div "•" at bounding box center [271, 217] width 3 height 11
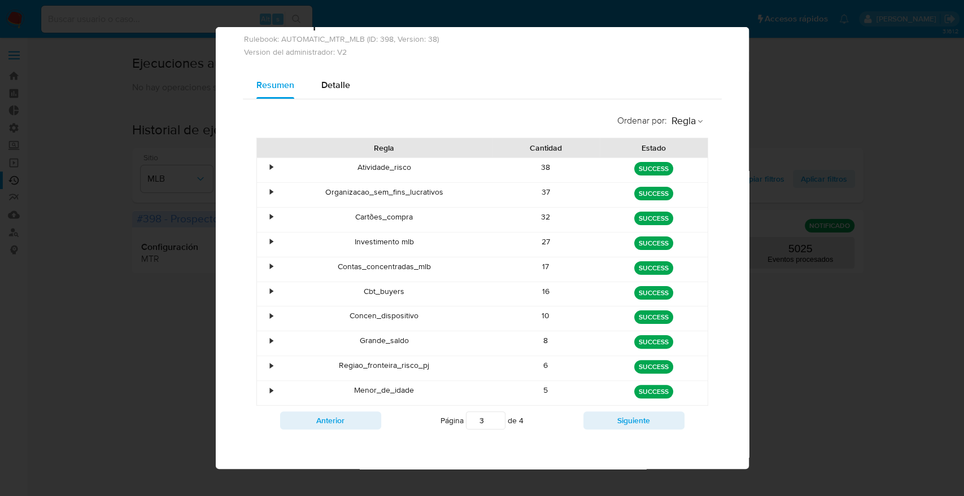
click at [270, 241] on div "•" at bounding box center [271, 242] width 3 height 11
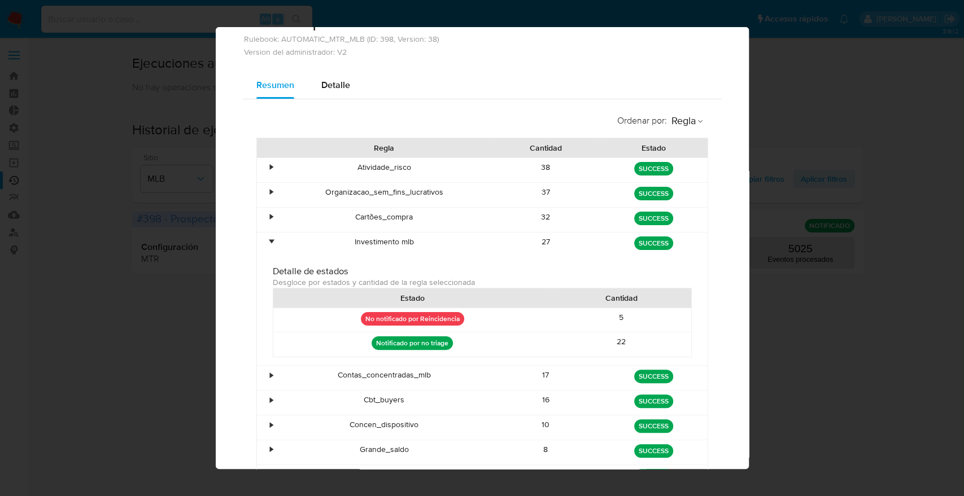
click at [270, 241] on div "•" at bounding box center [271, 242] width 3 height 11
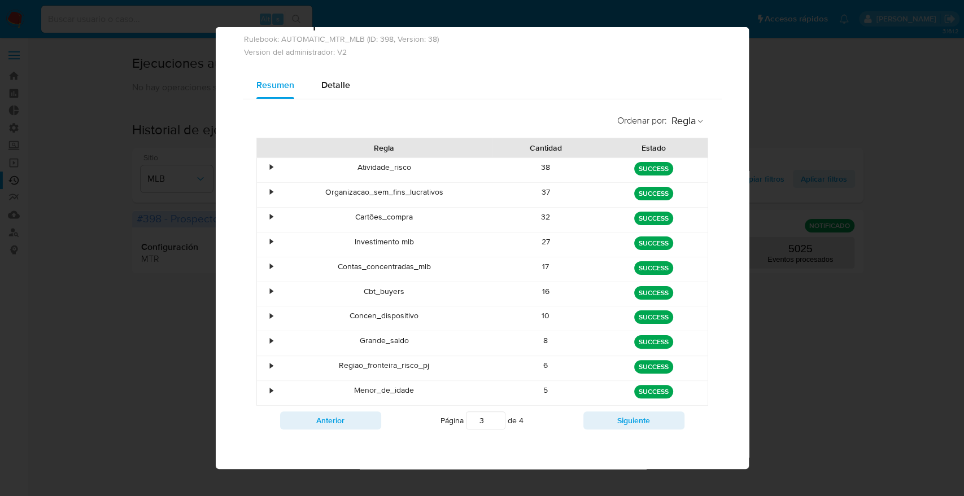
click at [270, 264] on div "•" at bounding box center [271, 266] width 3 height 11
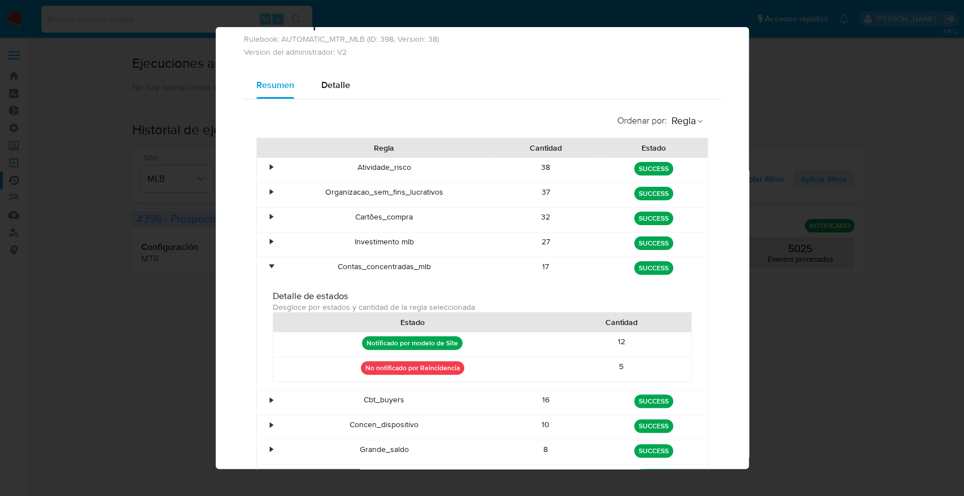
click at [270, 264] on div "•" at bounding box center [271, 266] width 3 height 11
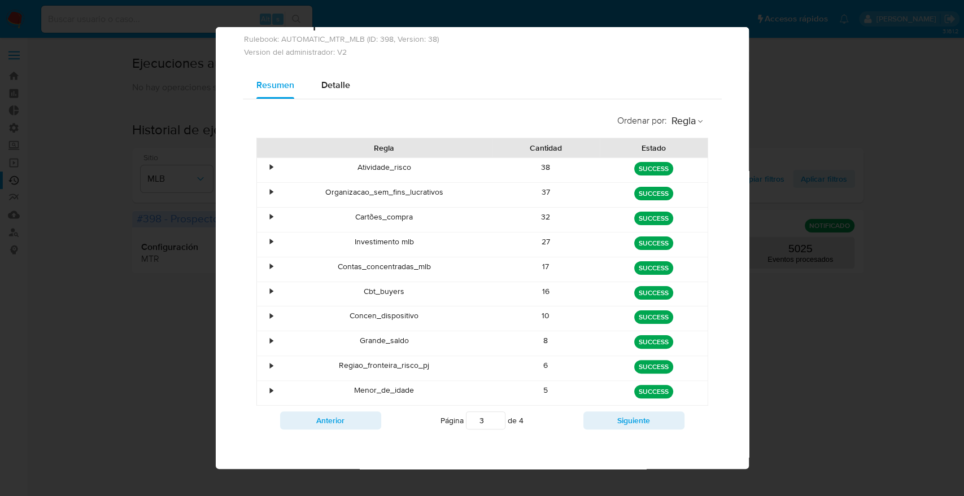
click at [270, 292] on div "•" at bounding box center [271, 291] width 3 height 11
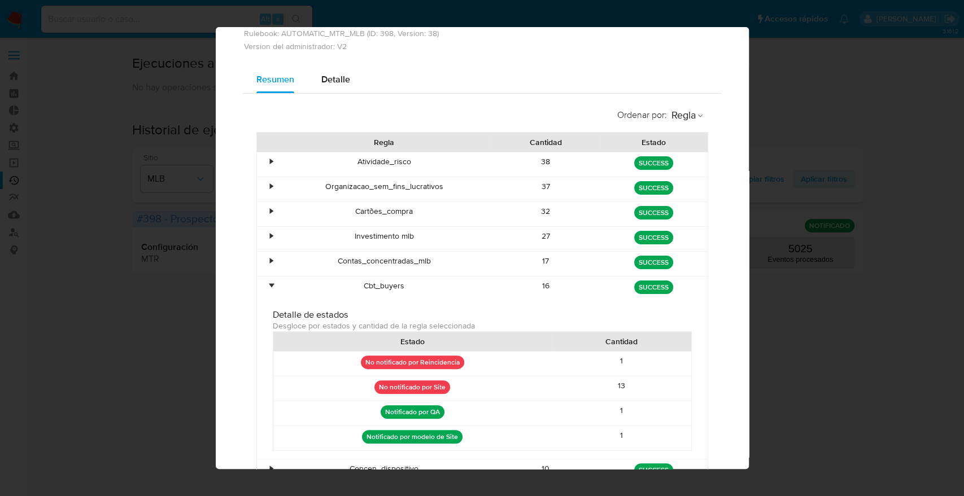
scroll to position [26, 0]
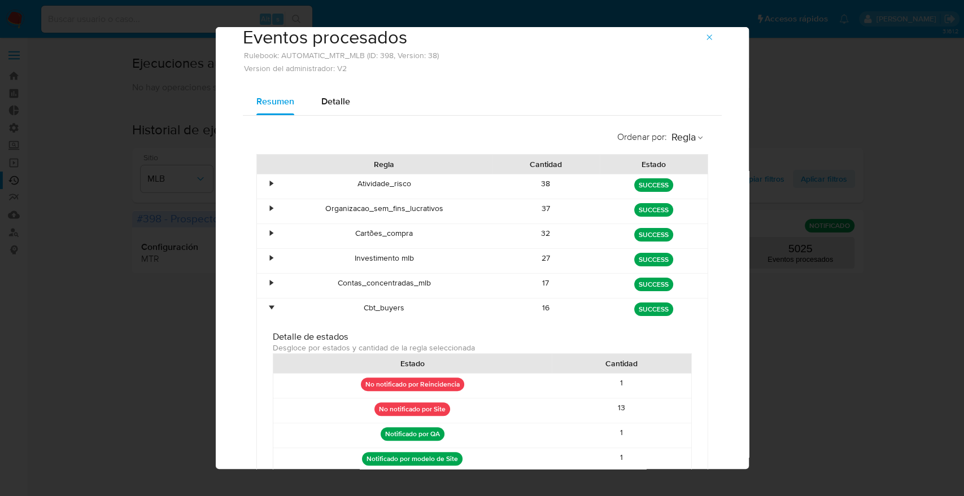
click at [270, 306] on div "•" at bounding box center [271, 308] width 3 height 11
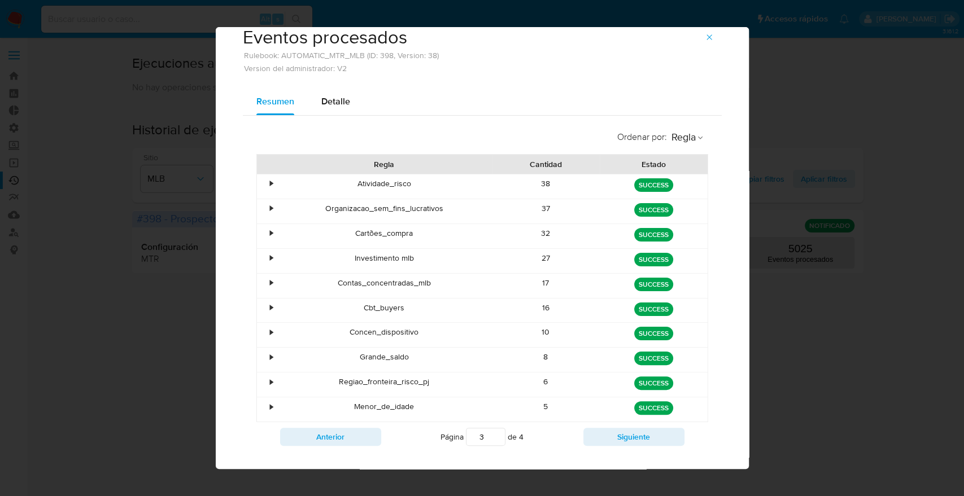
scroll to position [42, 0]
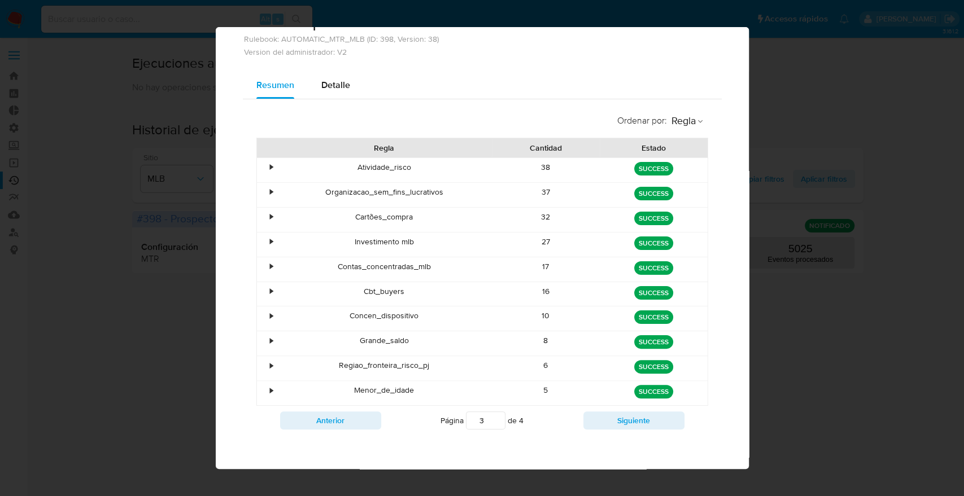
click at [270, 316] on div "•" at bounding box center [271, 315] width 3 height 11
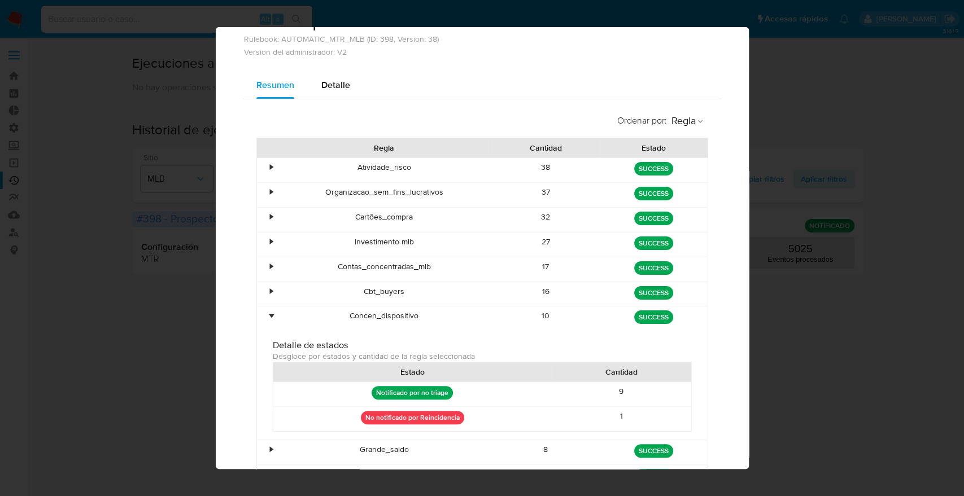
click at [264, 312] on div "•" at bounding box center [267, 319] width 20 height 24
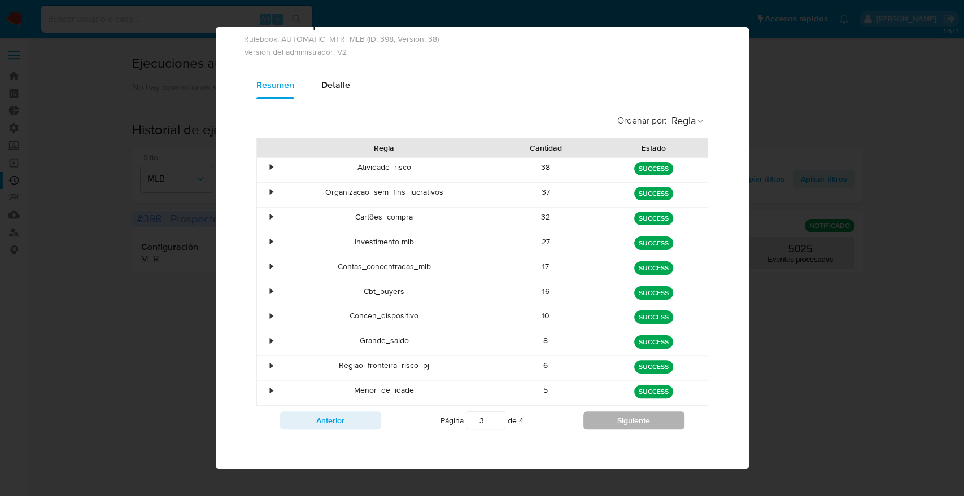
click at [618, 414] on button "Siguiente" at bounding box center [633, 421] width 101 height 18
type input "4"
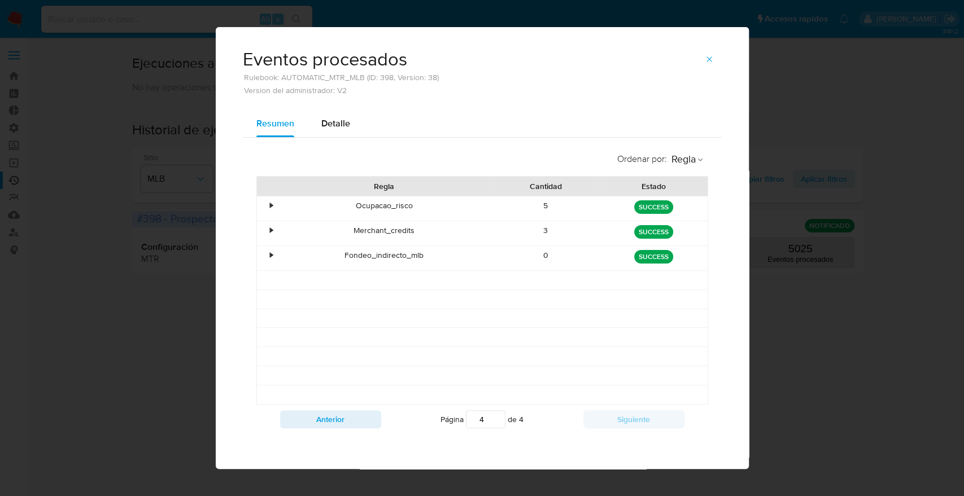
click at [704, 63] on icon "button" at bounding box center [708, 59] width 9 height 9
